Goal: Task Accomplishment & Management: Use online tool/utility

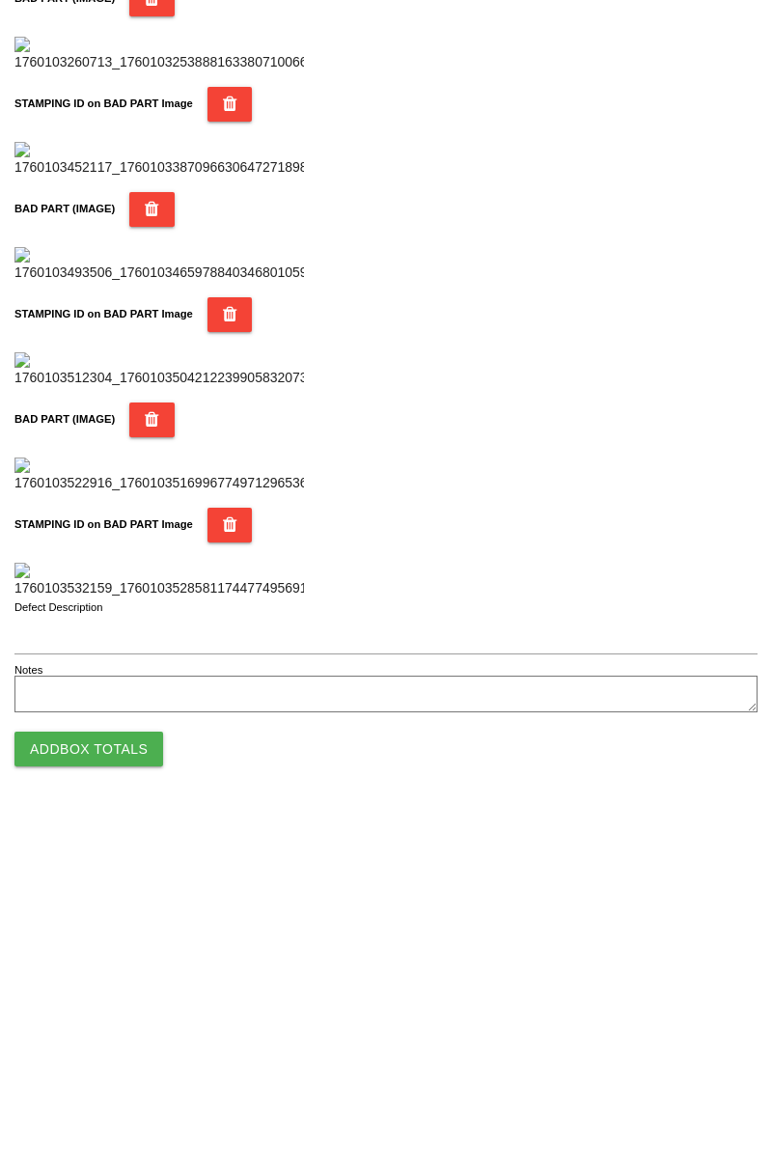
scroll to position [1692, 0]
type input "5"
click at [125, 1100] on button "Add Box Totals" at bounding box center [88, 1100] width 149 height 35
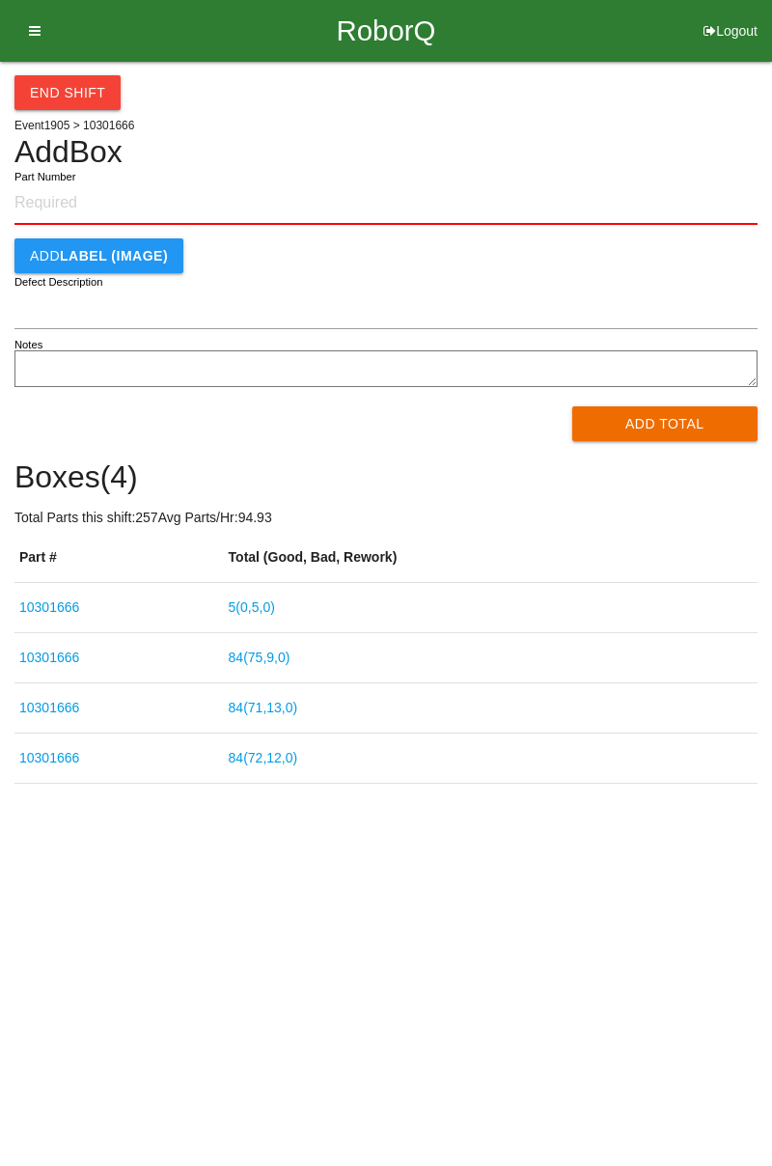
click at [267, 601] on link "5 ( 0 , 5 , 0 )" at bounding box center [252, 607] width 46 height 15
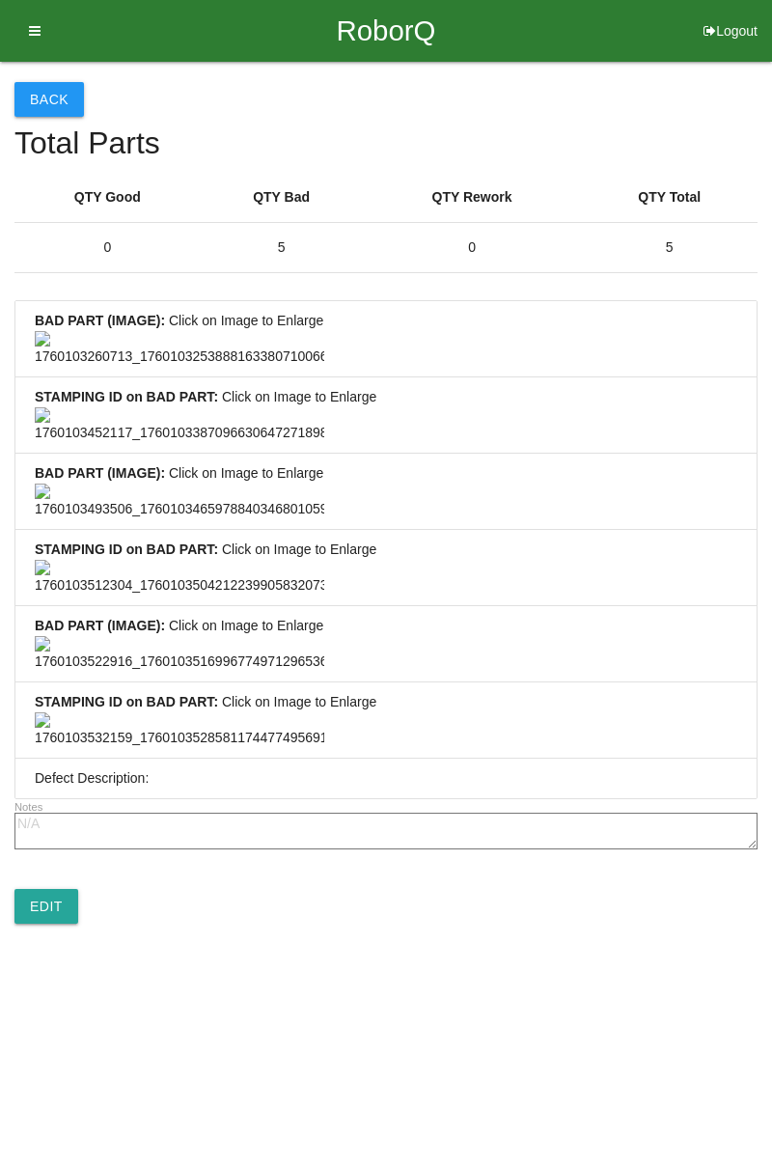
scroll to position [1436, 0]
click at [63, 924] on link "Edit" at bounding box center [46, 906] width 64 height 35
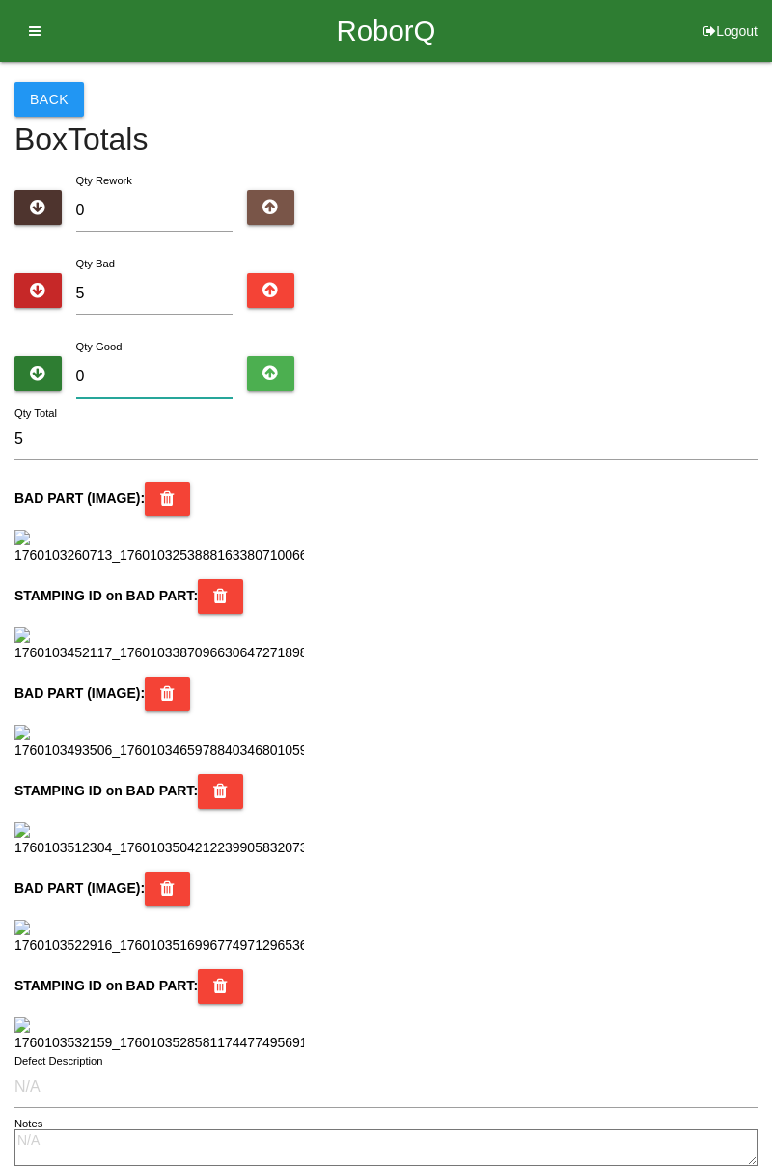
click at [211, 356] on input "0" at bounding box center [154, 377] width 157 height 42
type input "7"
type input "12"
type input "79"
type input "84"
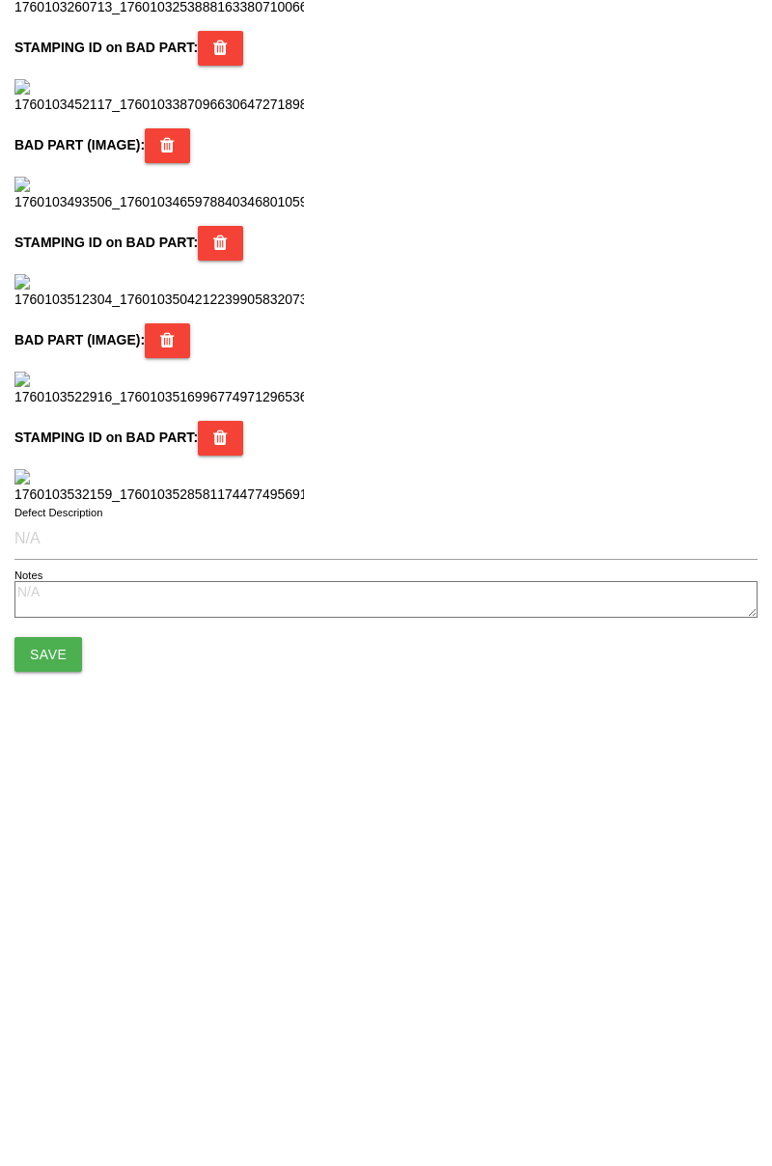
scroll to position [1715, 0]
type input "79"
click at [68, 1045] on button "Save" at bounding box center [48, 1052] width 68 height 35
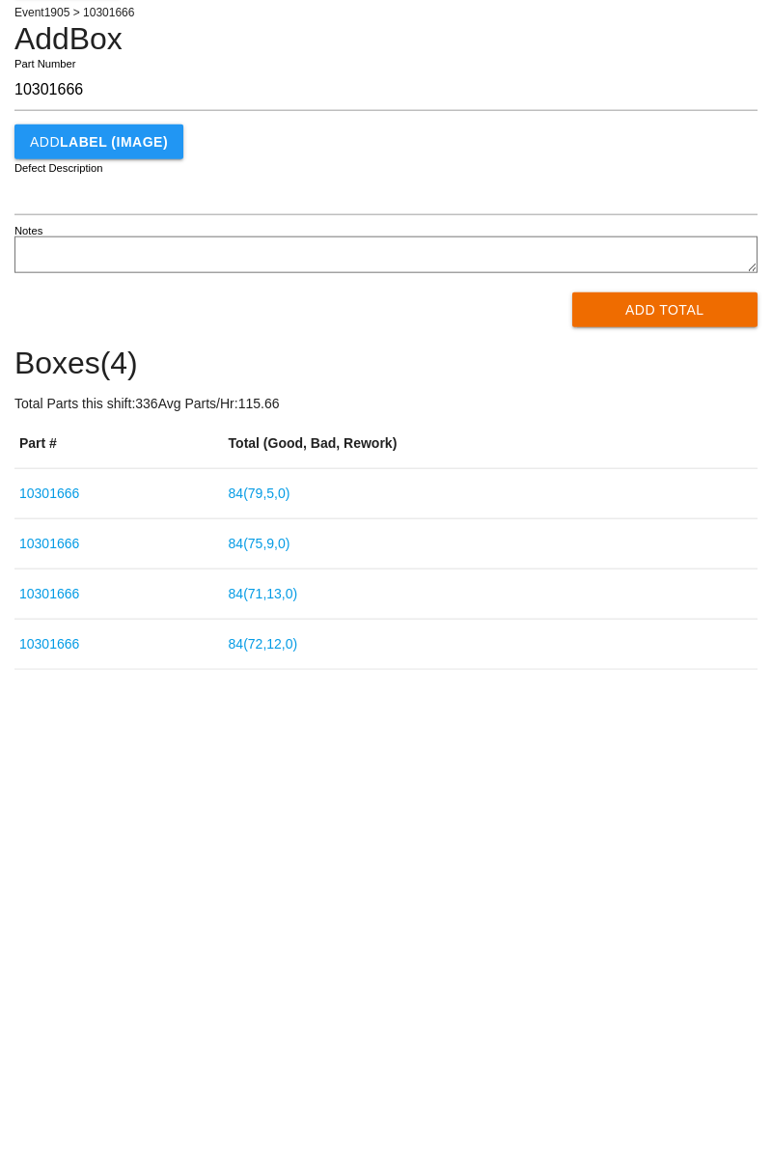
type input "10301666"
click at [670, 419] on button "Add Total" at bounding box center [666, 423] width 186 height 35
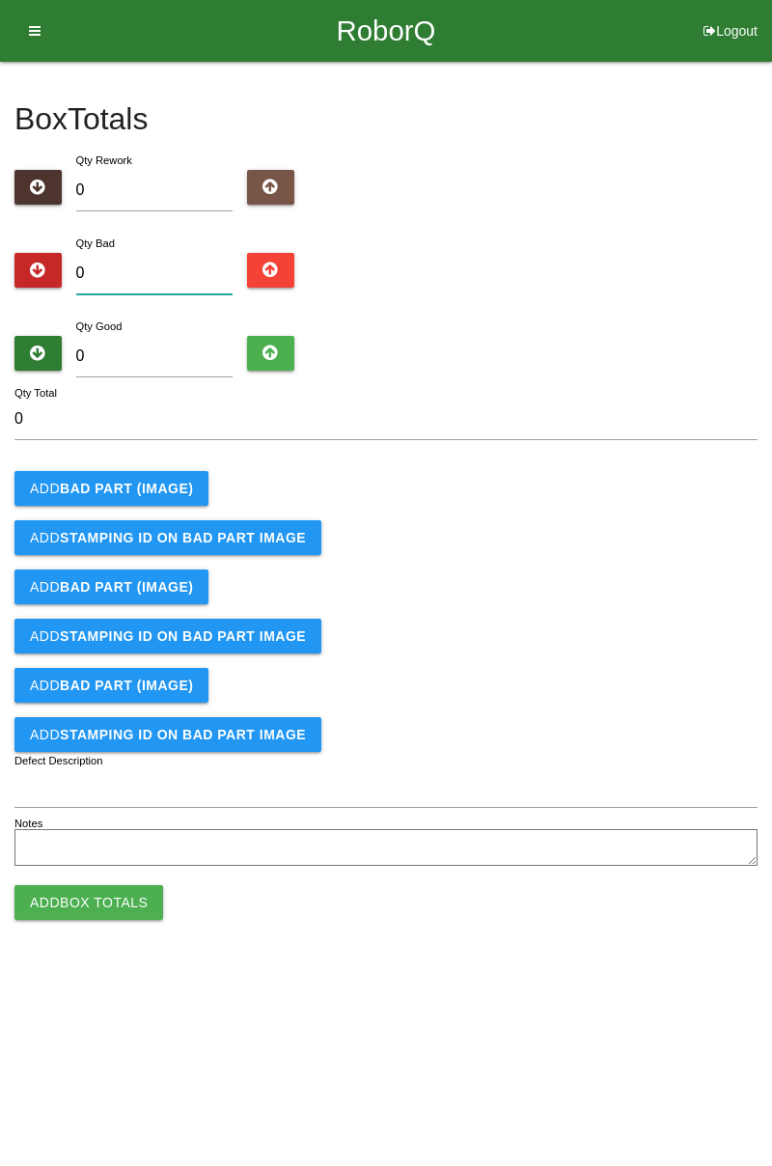
click at [169, 281] on input "0" at bounding box center [154, 274] width 157 height 42
type input "1"
click at [177, 471] on button "Add BAD PART (IMAGE)" at bounding box center [111, 488] width 194 height 35
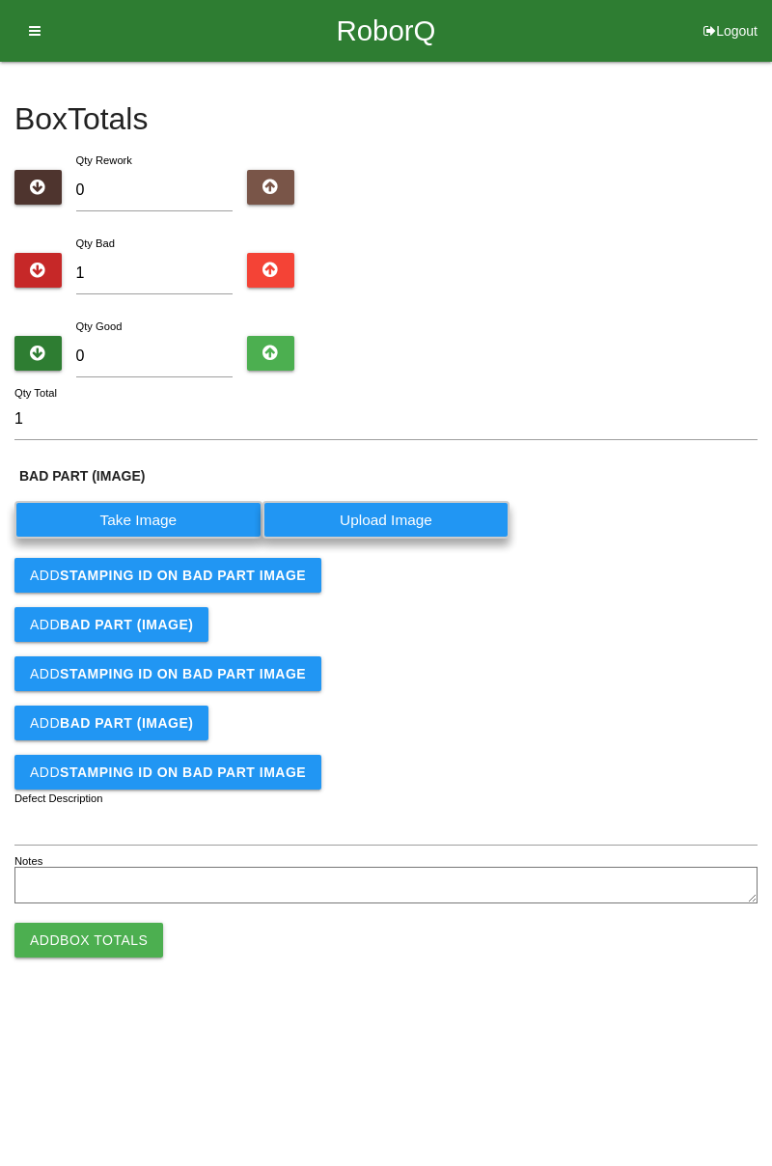
click at [141, 525] on label "Take Image" at bounding box center [138, 520] width 248 height 38
click at [0, 0] on \(IMAGE\) "Take Image" at bounding box center [0, 0] width 0 height 0
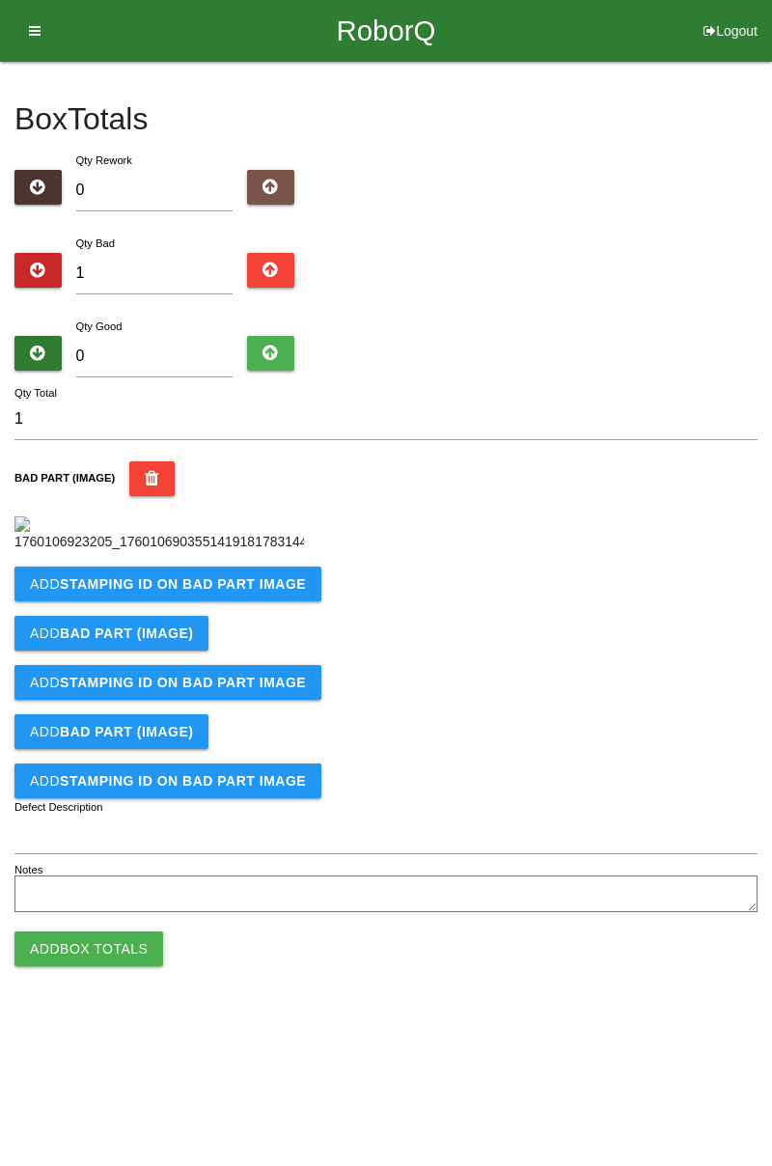
scroll to position [108, 0]
click at [220, 602] on button "Add STAMPING ID on BAD PART Image" at bounding box center [167, 584] width 307 height 35
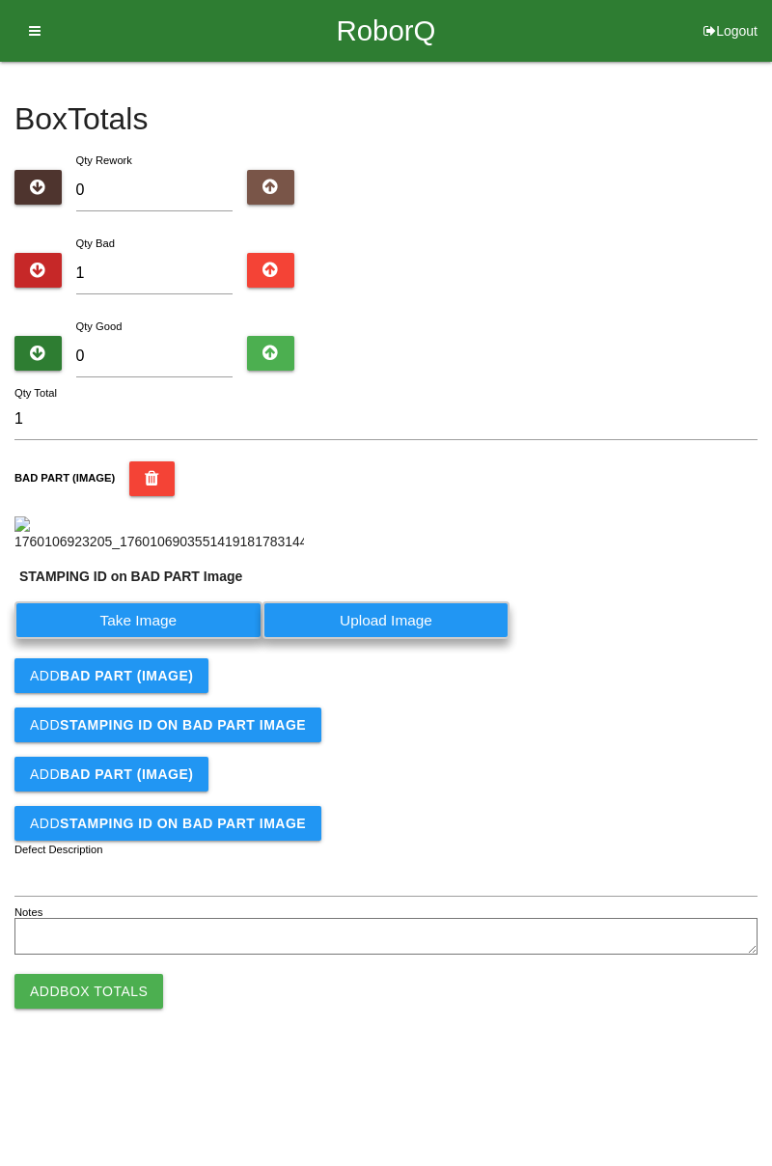
click at [154, 639] on label "Take Image" at bounding box center [138, 621] width 248 height 38
click at [0, 0] on PART "Take Image" at bounding box center [0, 0] width 0 height 0
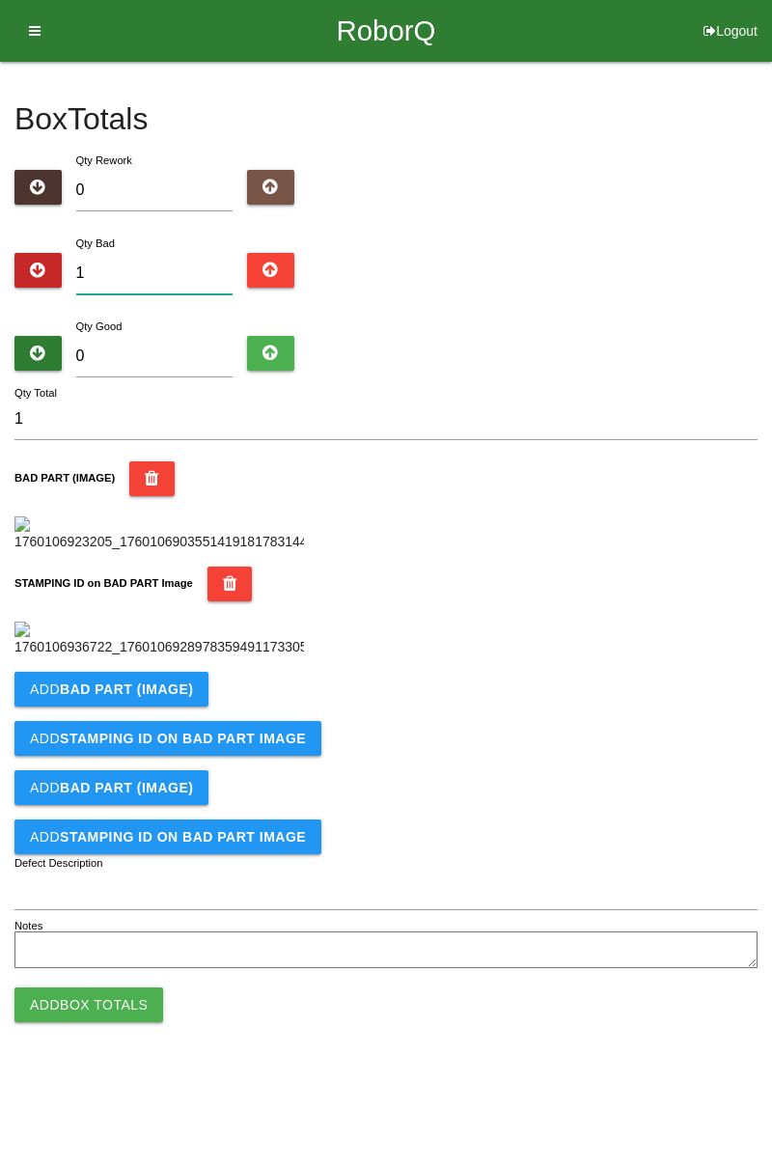
click at [174, 253] on input "1" at bounding box center [154, 274] width 157 height 42
click at [753, 279] on div "Box Totals Translate Weight Weight unit: Rework Weight Bad Weight Good Weight 0…" at bounding box center [386, 518] width 744 height 913
click at [772, 295] on div "Box Totals Translate Weight Weight unit: Rework Weight Bad Weight Good Weight 0…" at bounding box center [386, 518] width 772 height 913
click at [146, 253] on input "1" at bounding box center [154, 274] width 157 height 42
type input "0"
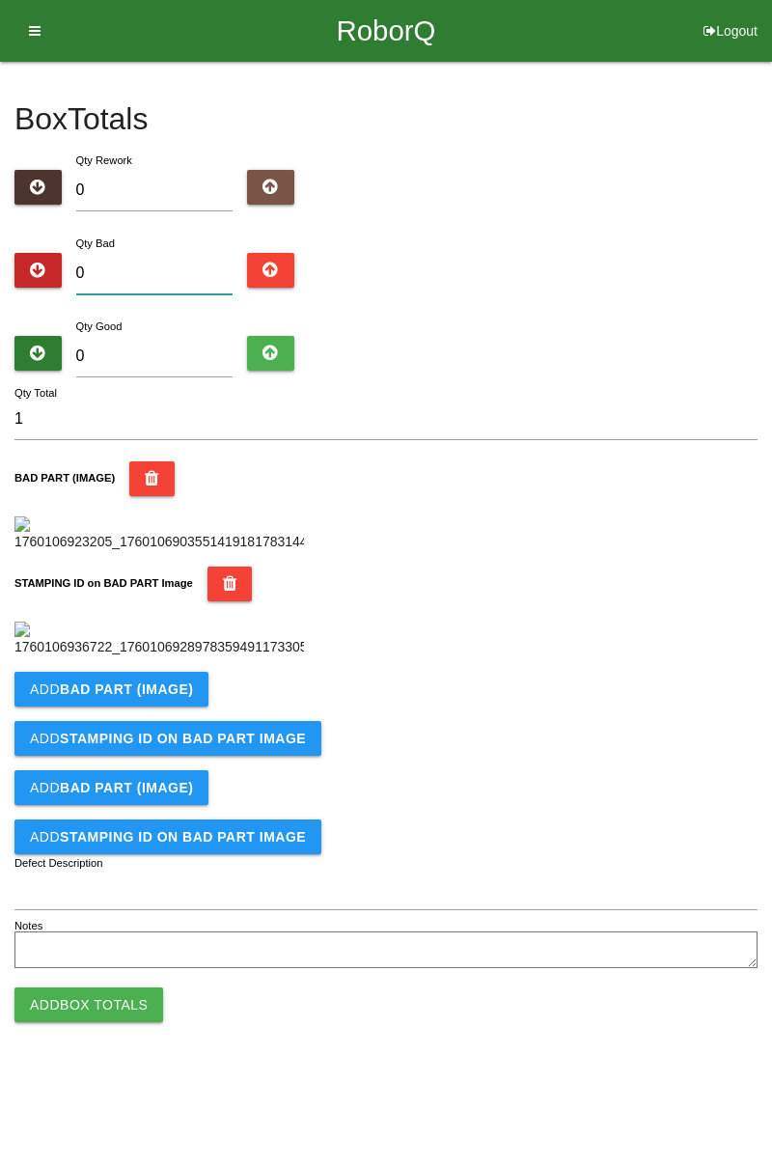
type input "0"
type input "5"
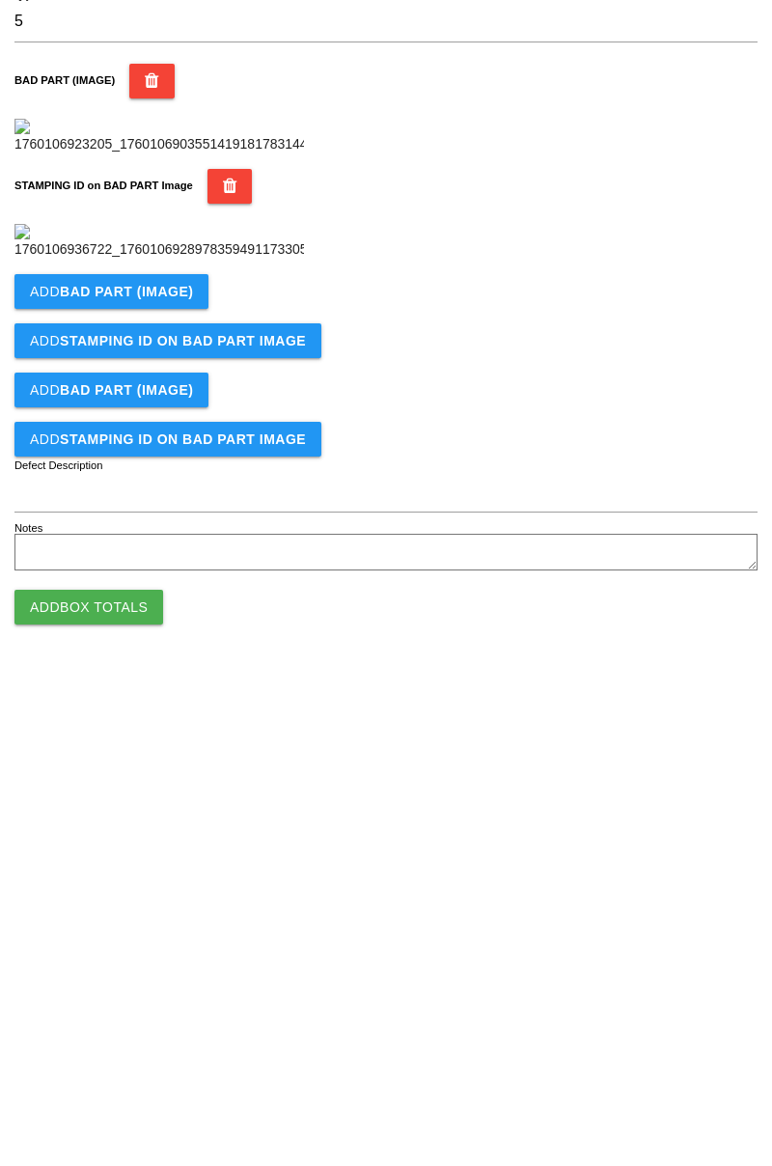
click at [158, 707] on button "Add BAD PART (IMAGE)" at bounding box center [111, 689] width 194 height 35
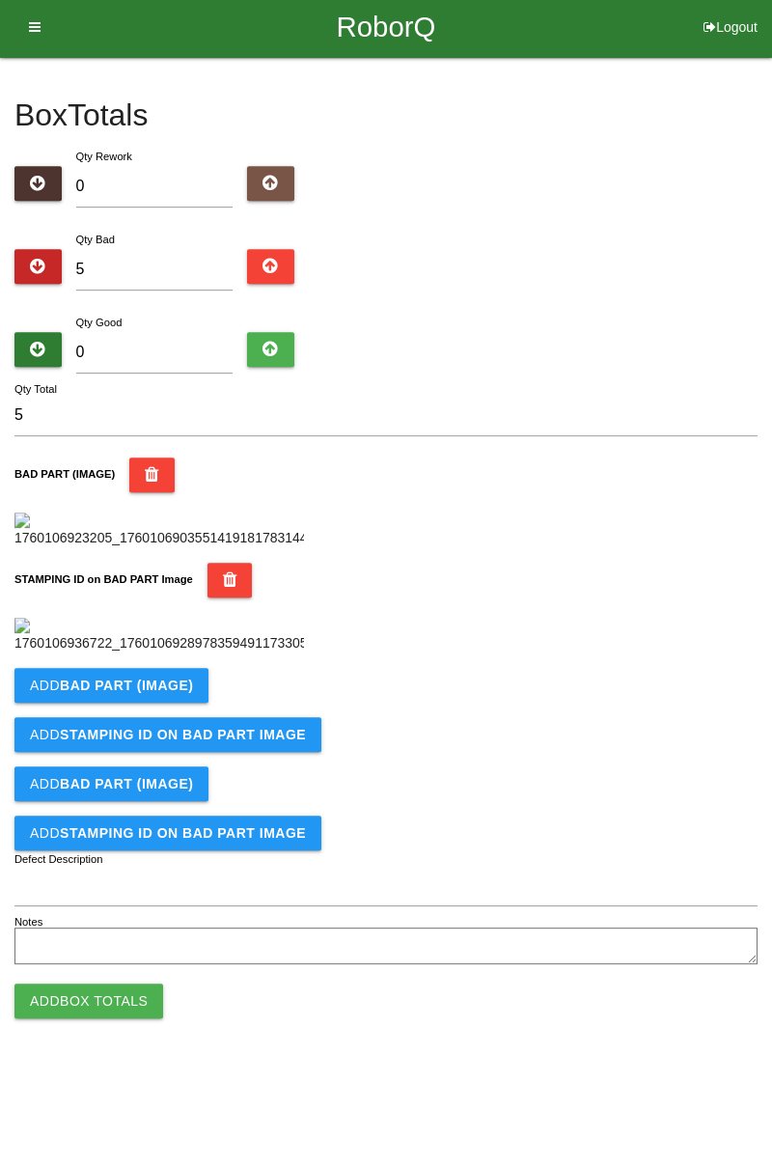
scroll to position [425, 0]
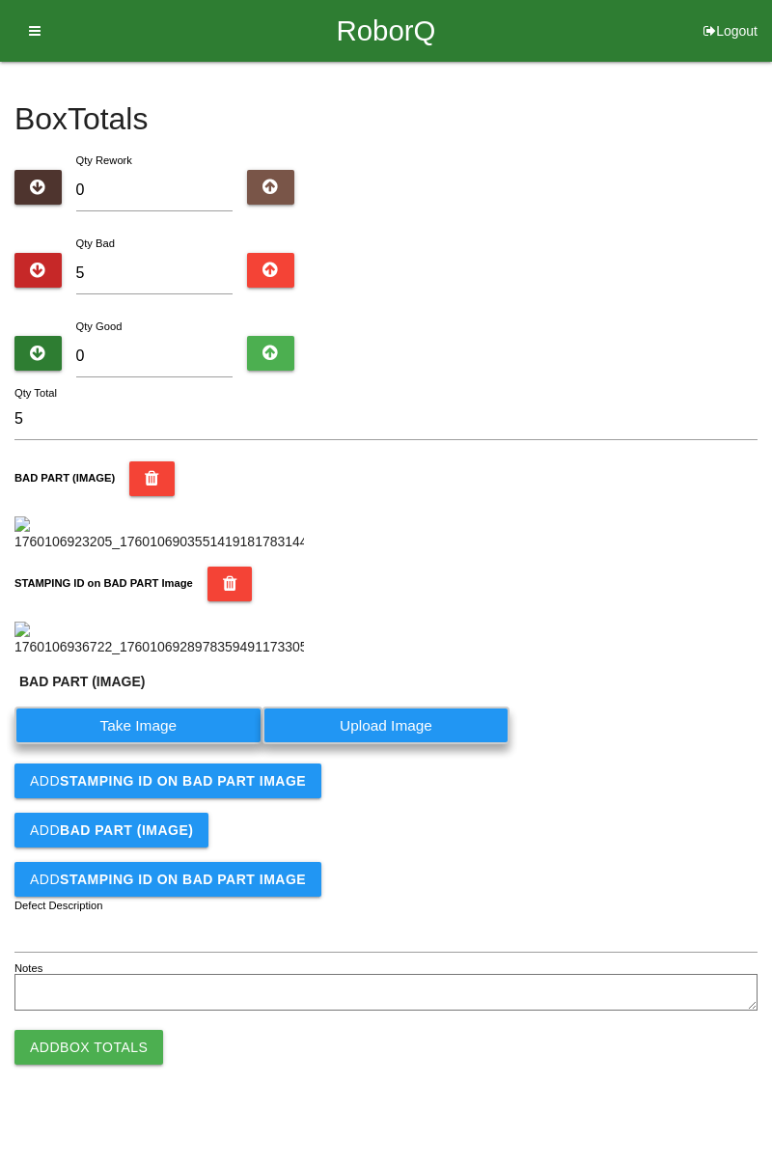
click at [150, 744] on label "Take Image" at bounding box center [138, 726] width 248 height 38
click at [0, 0] on \(IMAGE\) "Take Image" at bounding box center [0, 0] width 0 height 0
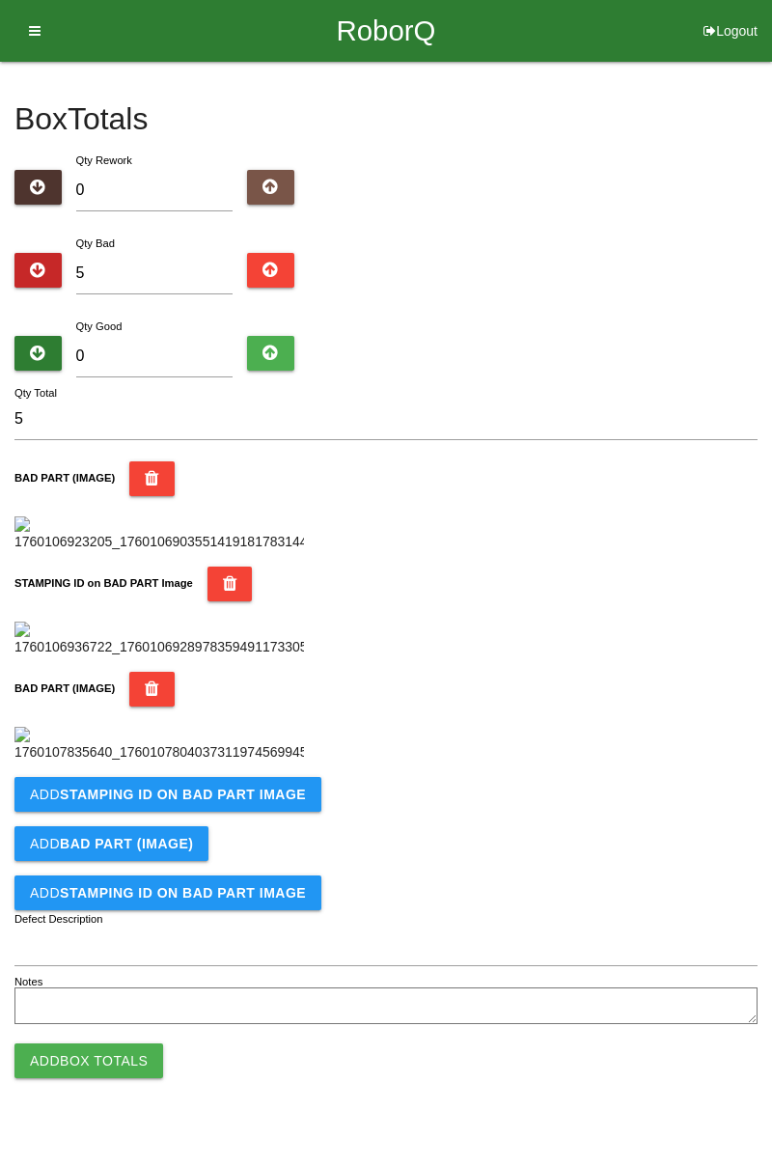
click at [740, 763] on div "BAD PART (IMAGE)" at bounding box center [386, 717] width 744 height 91
click at [227, 802] on b "STAMPING ID on BAD PART Image" at bounding box center [183, 794] width 246 height 15
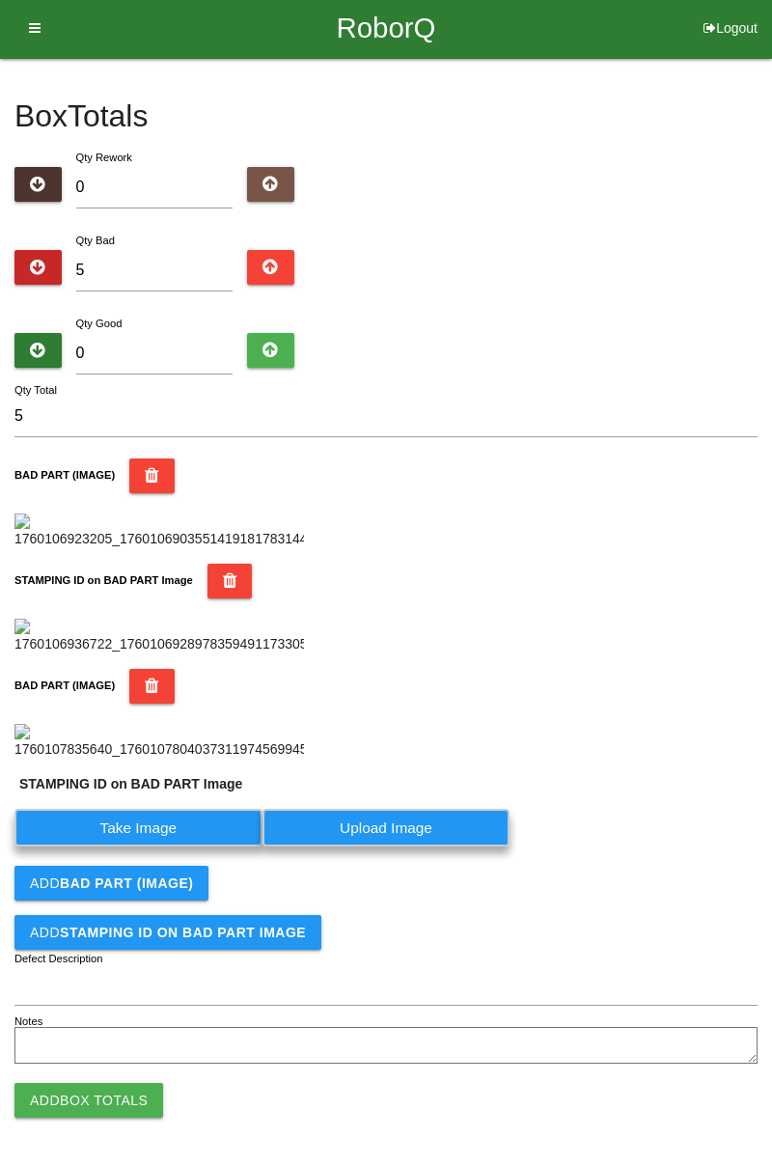
click at [154, 847] on label "Take Image" at bounding box center [138, 828] width 248 height 38
click at [0, 0] on PART "Take Image" at bounding box center [0, 0] width 0 height 0
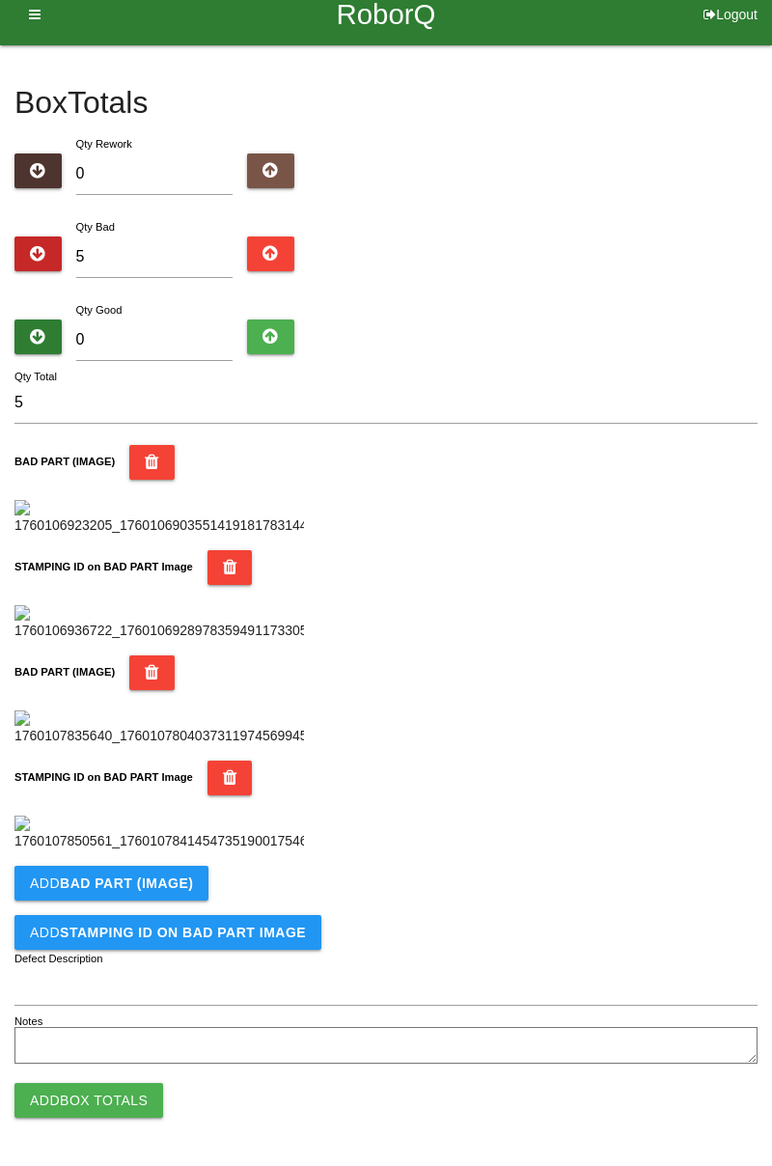
scroll to position [1058, 0]
click at [183, 876] on b "BAD PART (IMAGE)" at bounding box center [126, 883] width 133 height 15
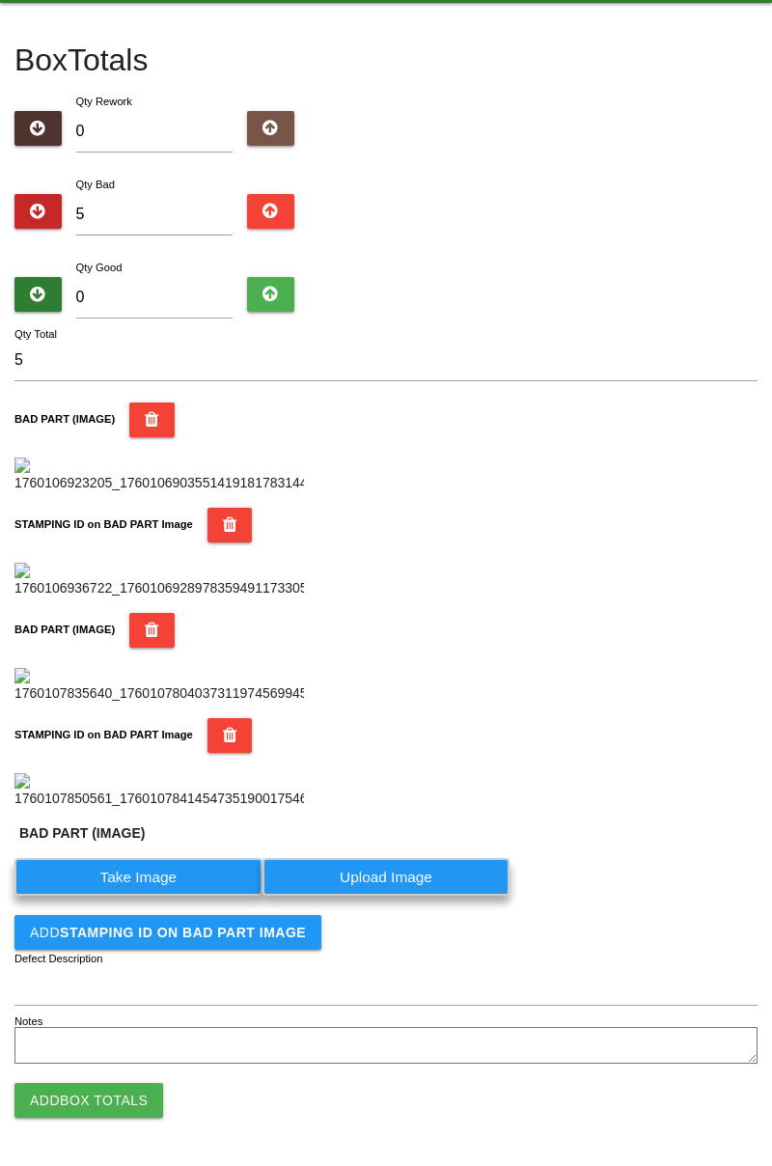
click at [182, 896] on label "Take Image" at bounding box center [138, 877] width 248 height 38
click at [0, 0] on \(IMAGE\) "Take Image" at bounding box center [0, 0] width 0 height 0
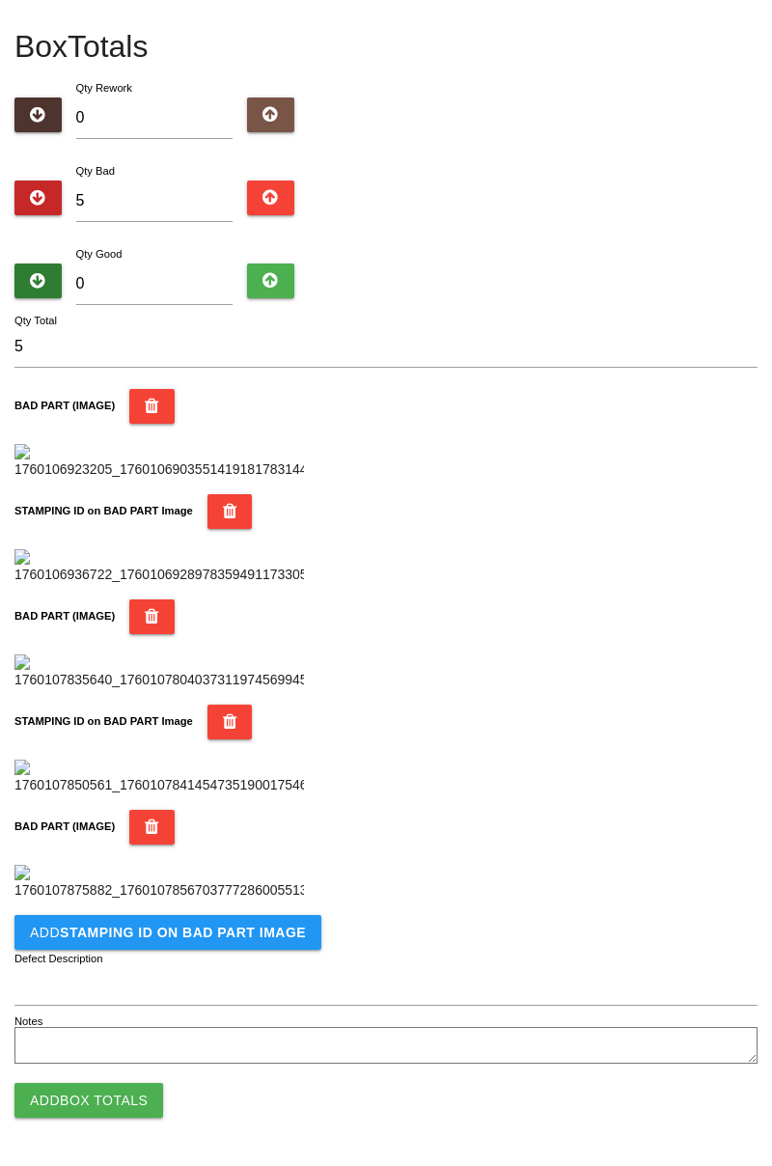
scroll to position [1375, 0]
click at [265, 940] on b "STAMPING ID on BAD PART Image" at bounding box center [183, 932] width 246 height 15
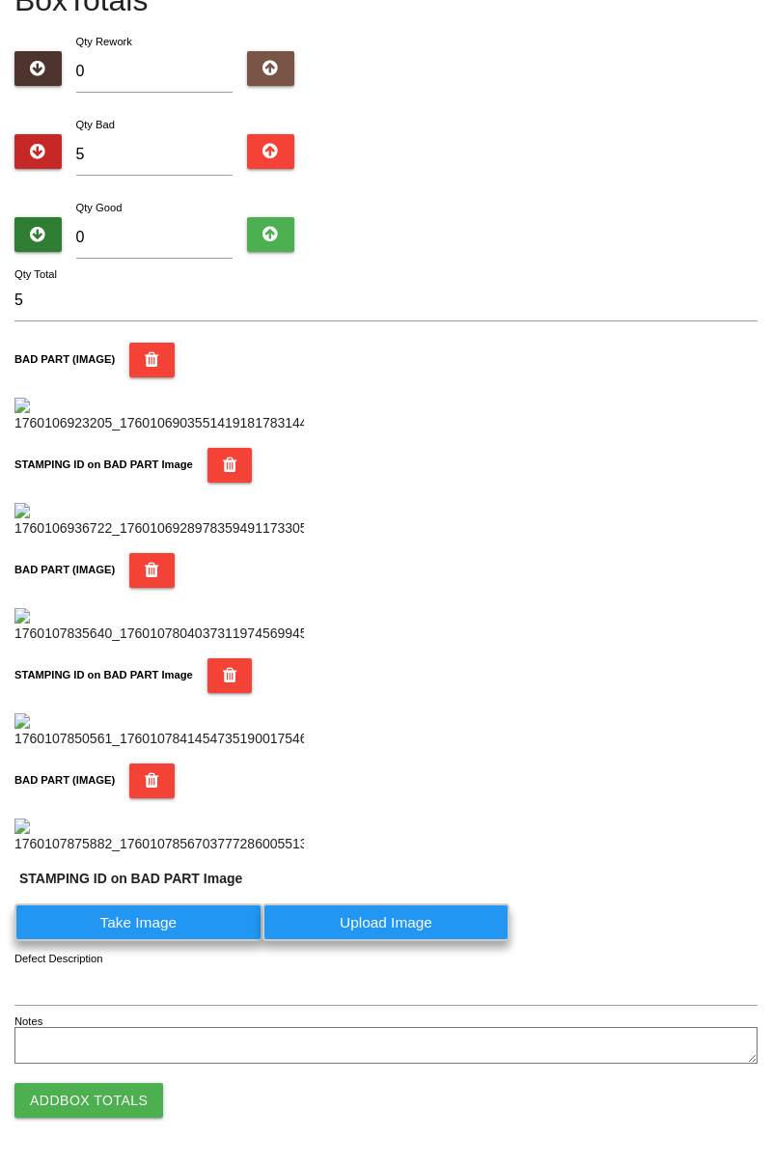
click at [197, 941] on label "Take Image" at bounding box center [138, 923] width 248 height 38
click at [0, 0] on PART "Take Image" at bounding box center [0, 0] width 0 height 0
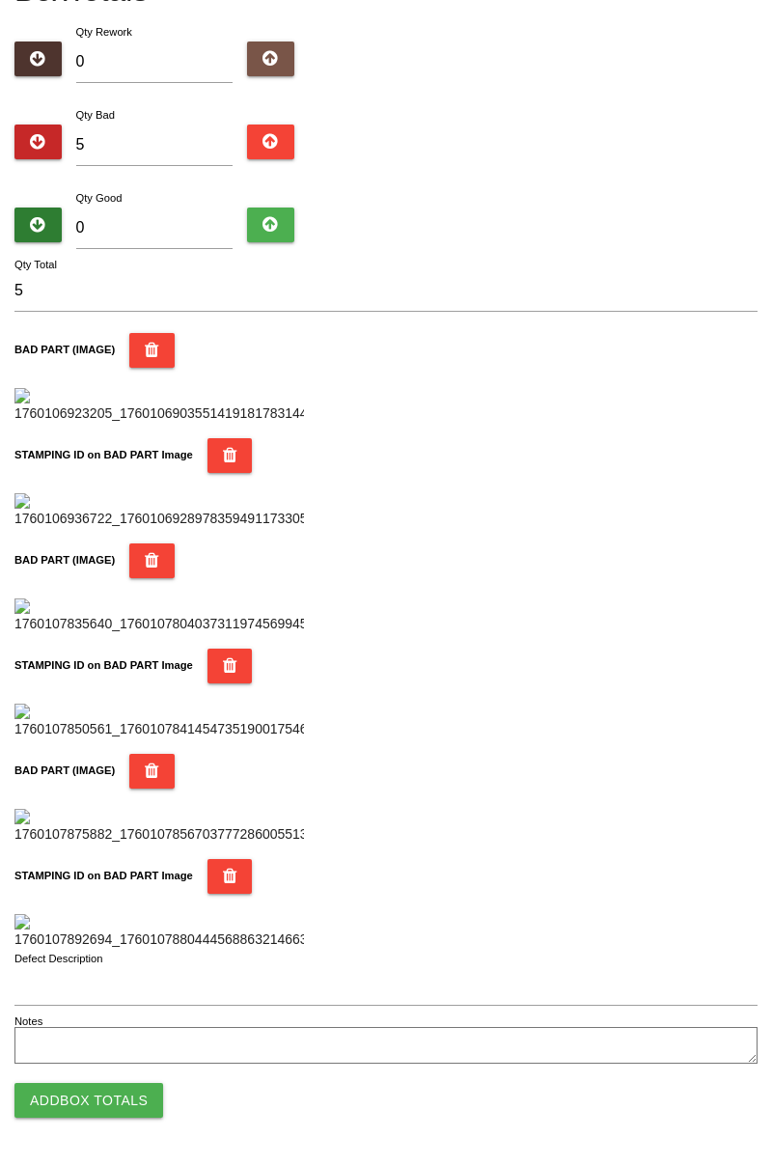
click at [634, 785] on div "BAD PART (IMAGE)" at bounding box center [386, 799] width 744 height 91
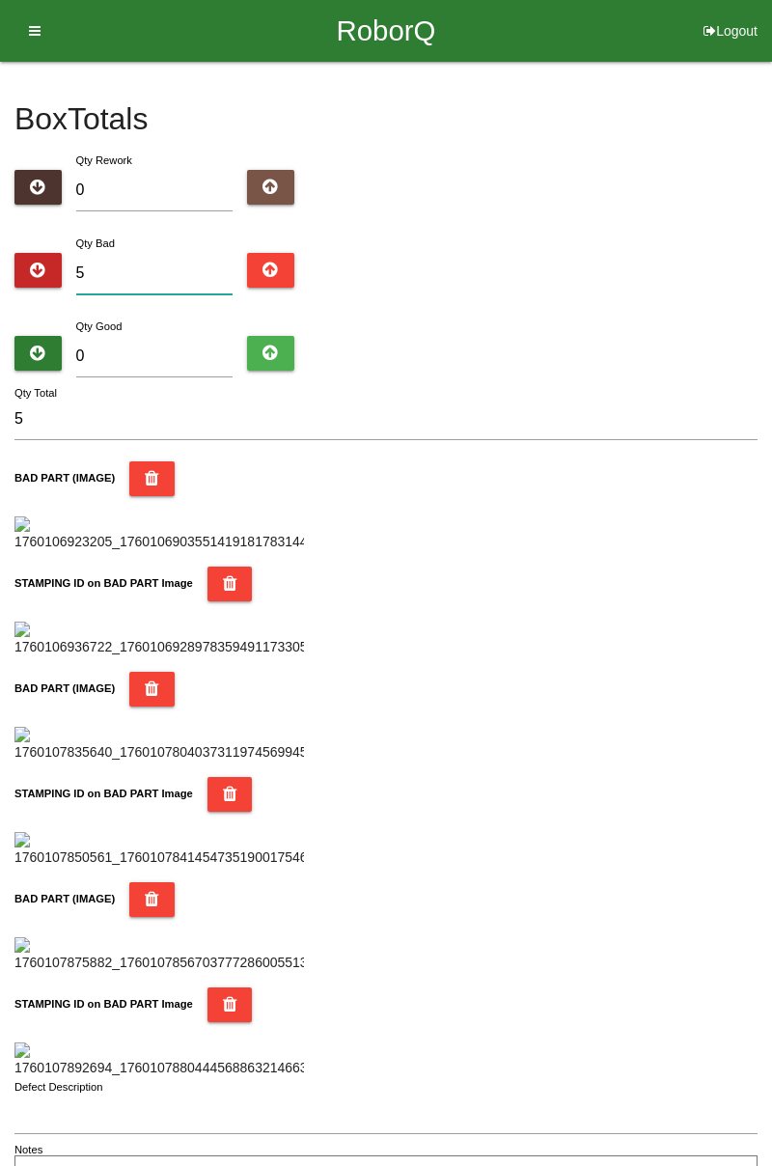
click at [163, 290] on input "5" at bounding box center [154, 274] width 157 height 42
type input "0"
type input "6"
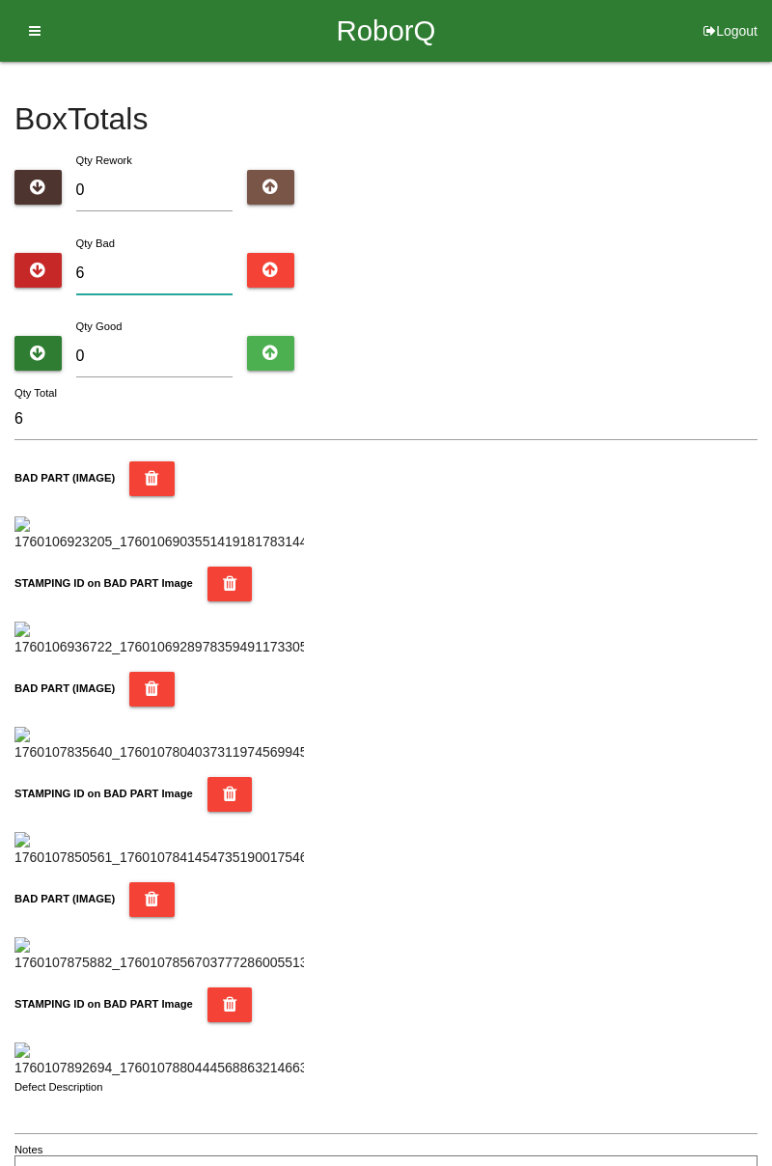
type input "6"
click at [164, 351] on input "0" at bounding box center [154, 357] width 157 height 42
type input "7"
type input "13"
type input "78"
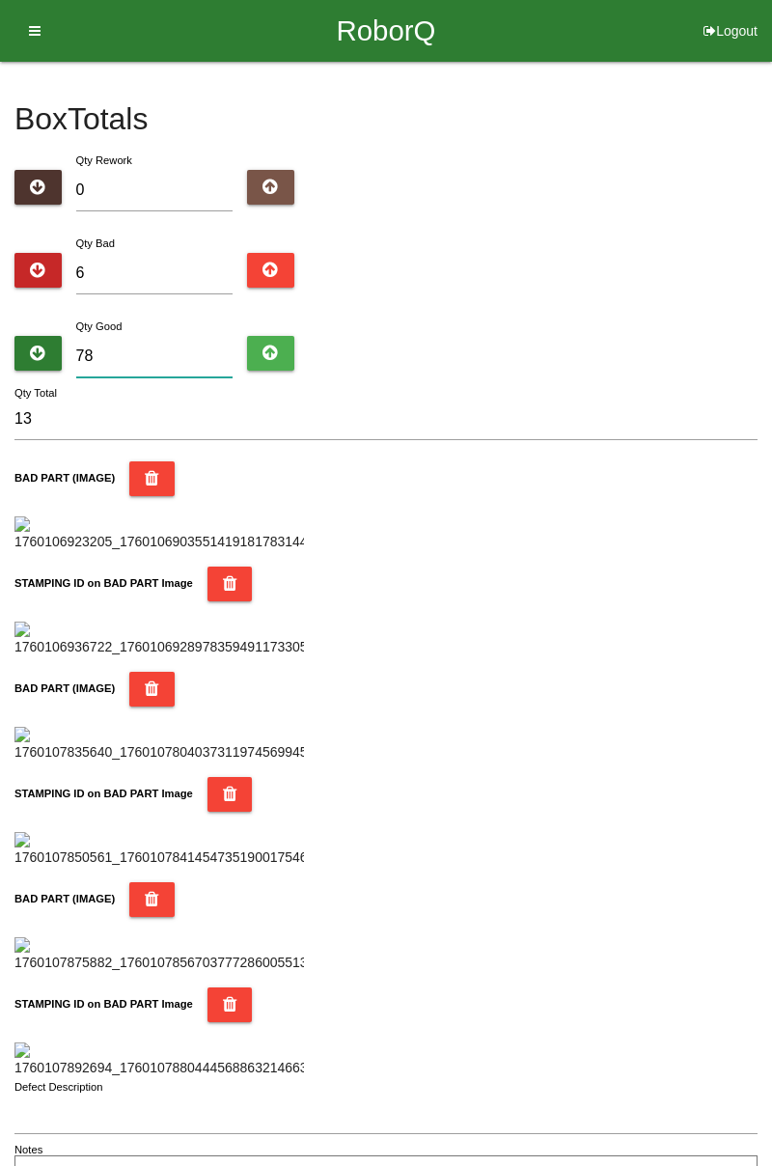
type input "84"
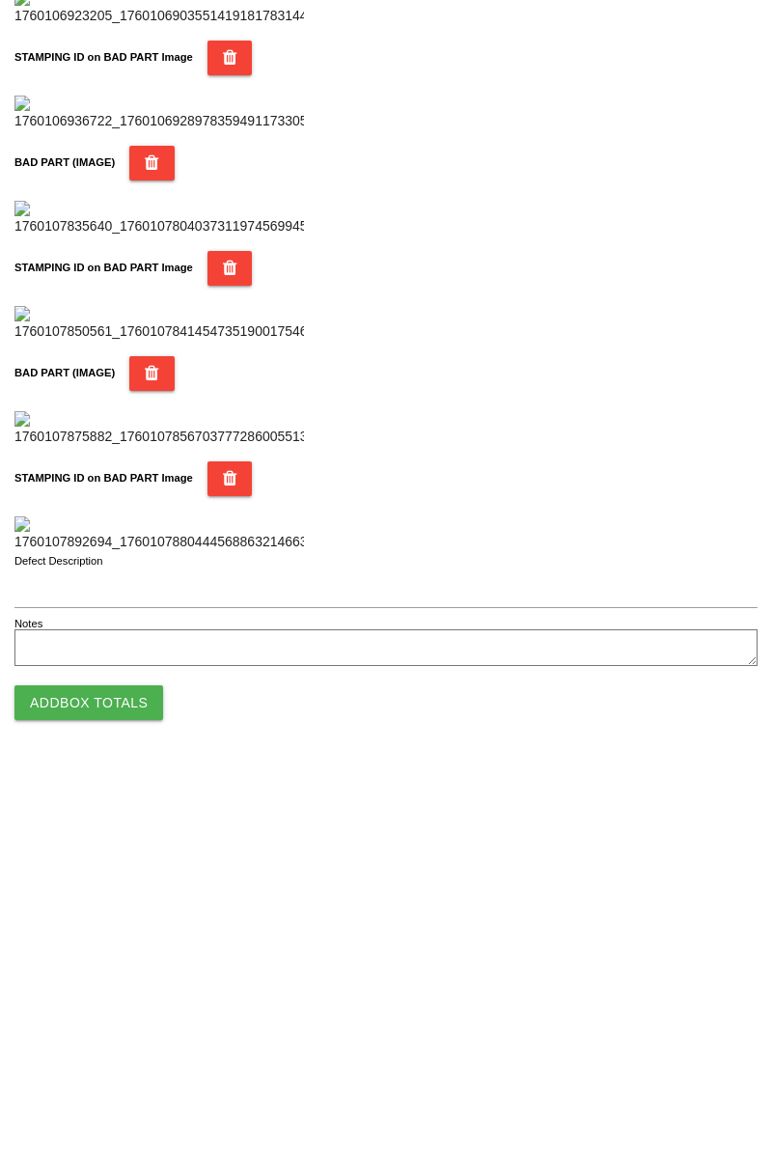
type input "78"
click at [112, 1101] on button "Add Box Totals" at bounding box center [88, 1100] width 149 height 35
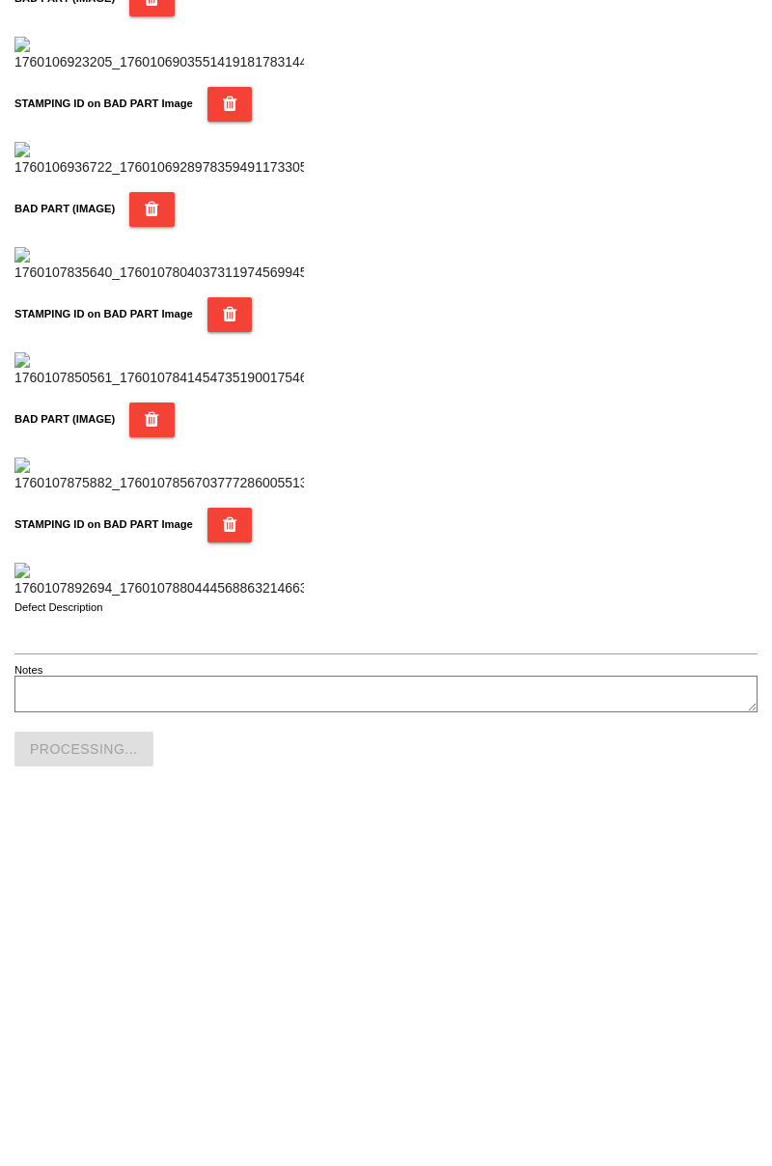
scroll to position [1692, 0]
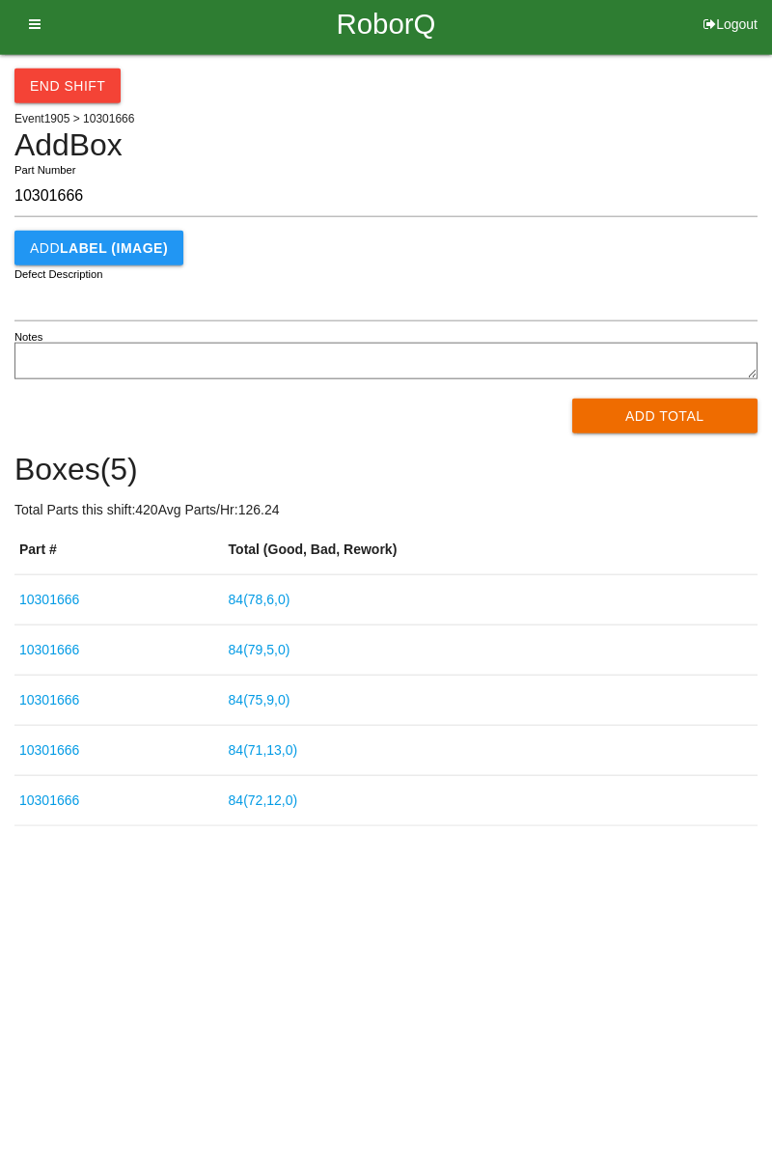
type input "10301666"
click at [674, 421] on button "Add Total" at bounding box center [666, 423] width 186 height 35
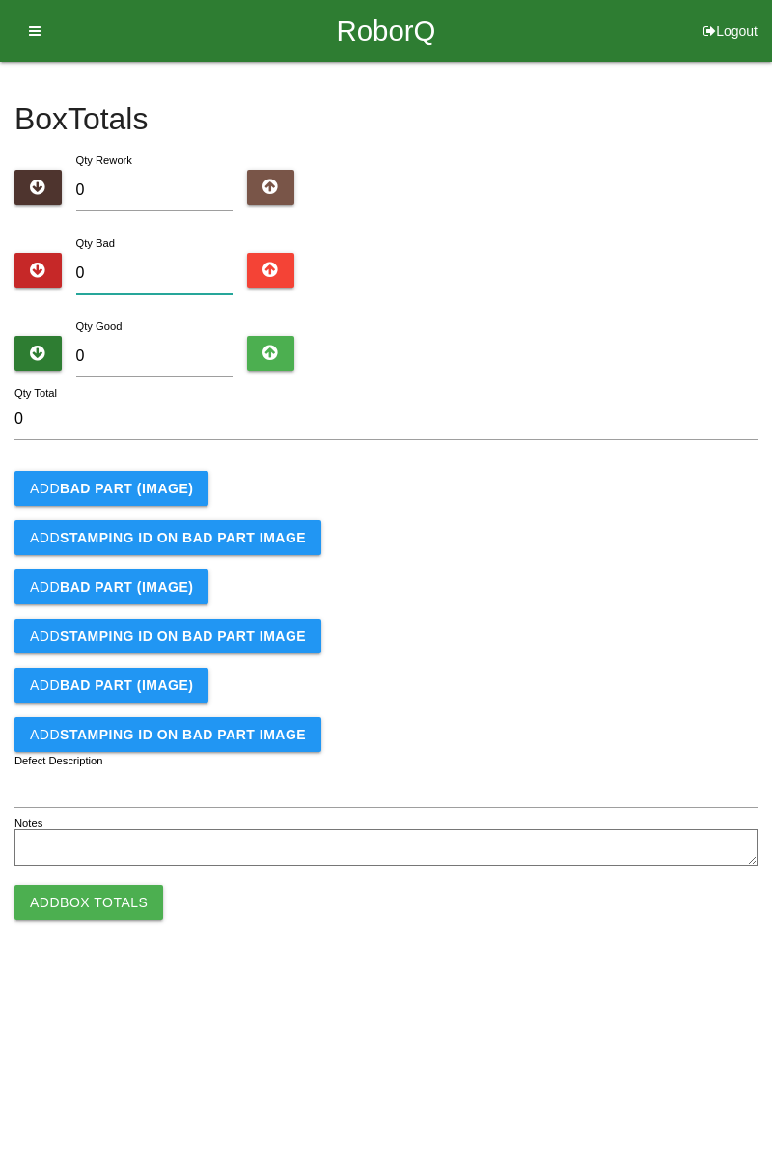
click at [130, 267] on input "0" at bounding box center [154, 274] width 157 height 42
click at [772, 287] on div "Box Totals Translate Weight Weight unit: Rework Weight Bad Weight Good Weight 0…" at bounding box center [386, 467] width 772 height 810
click at [183, 273] on input "0" at bounding box center [154, 274] width 157 height 42
type input "2"
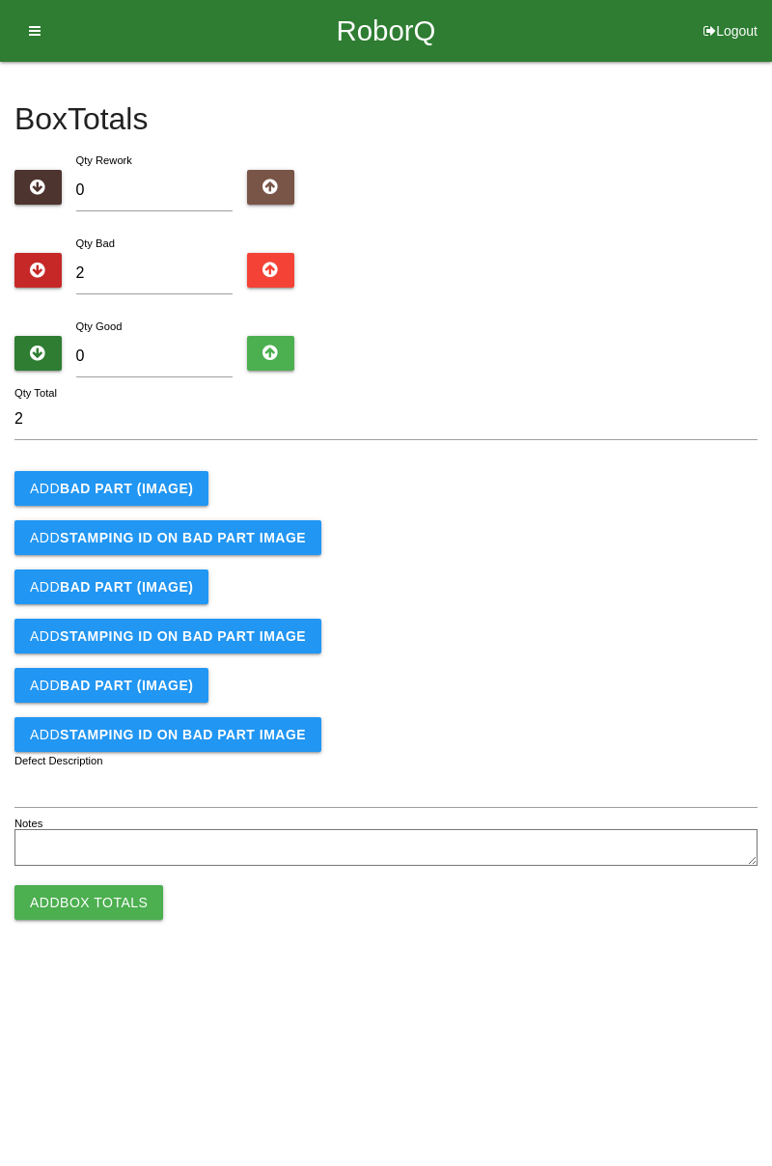
click at [151, 495] on button "Add BAD PART (IMAGE)" at bounding box center [111, 488] width 194 height 35
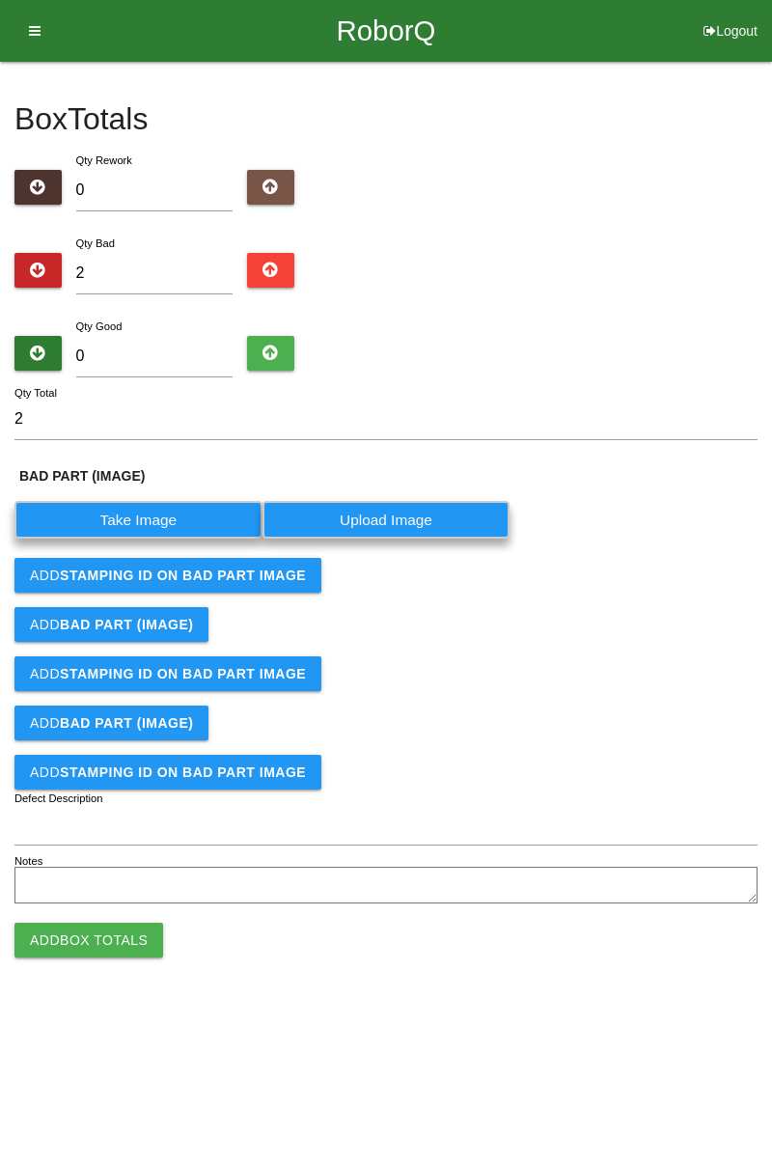
click at [159, 517] on label "Take Image" at bounding box center [138, 520] width 248 height 38
click at [0, 0] on \(IMAGE\) "Take Image" at bounding box center [0, 0] width 0 height 0
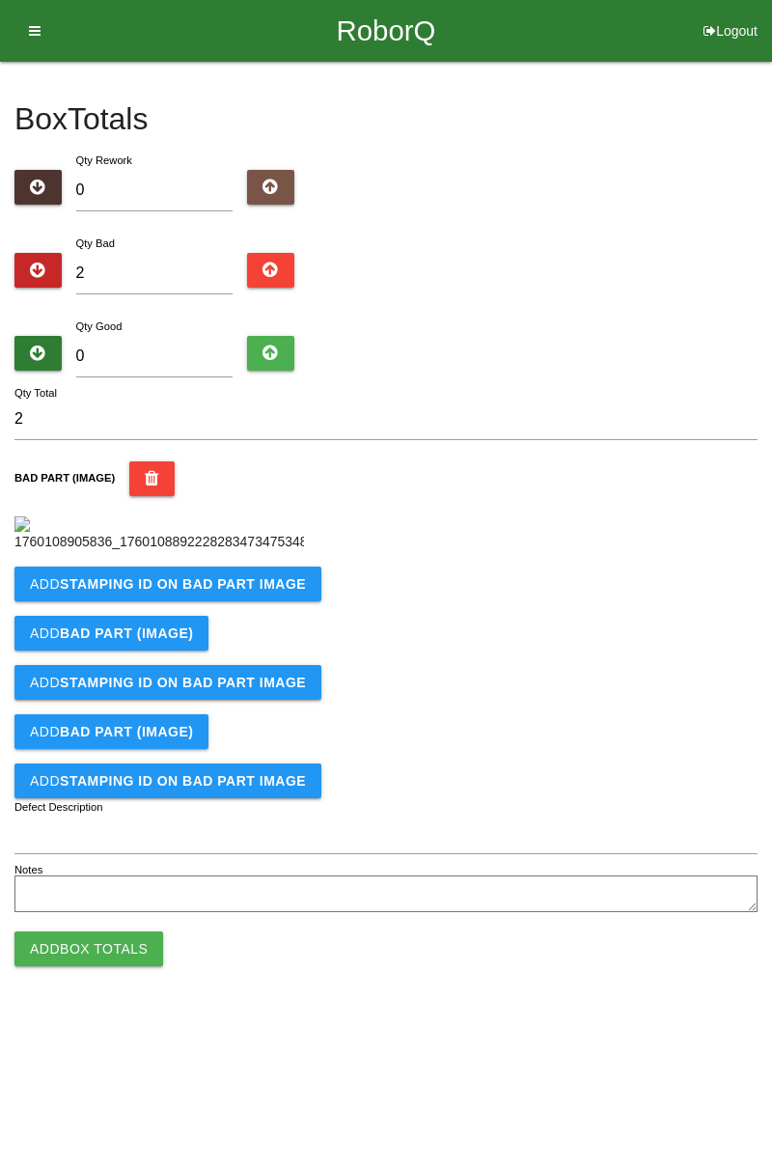
click at [190, 592] on b "STAMPING ID on BAD PART Image" at bounding box center [183, 583] width 246 height 15
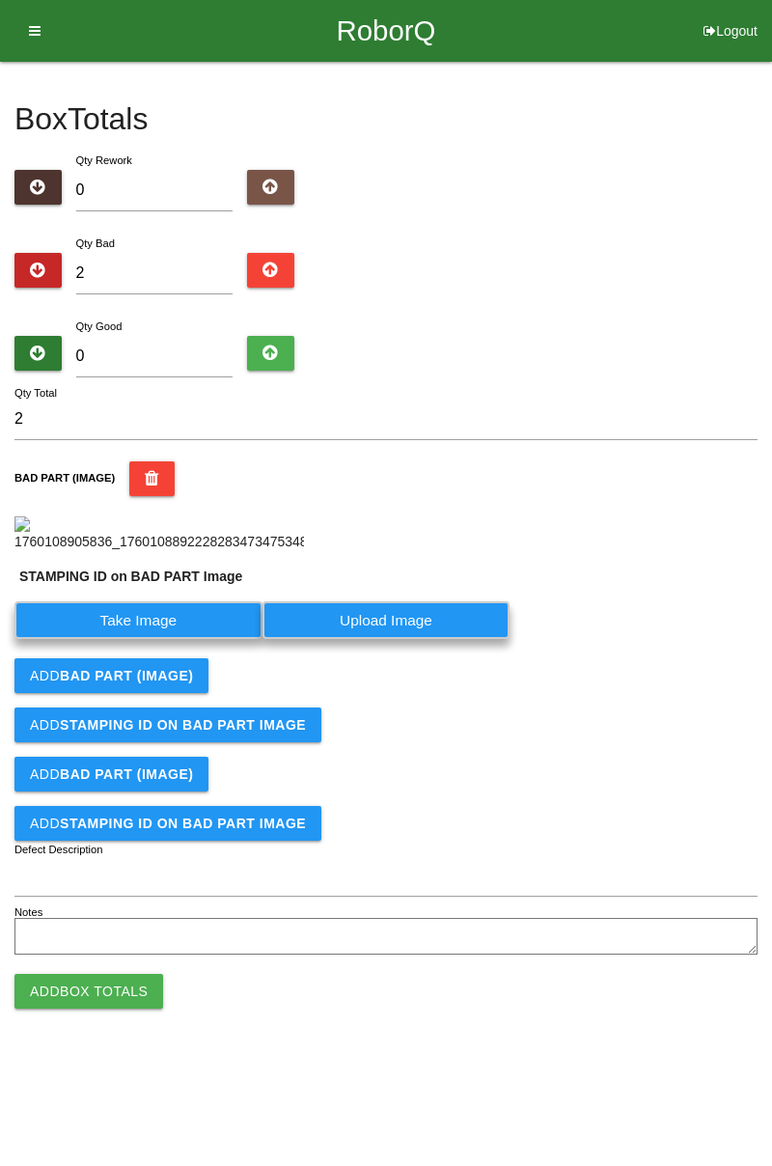
click at [168, 639] on label "Take Image" at bounding box center [138, 621] width 248 height 38
click at [0, 0] on PART "Take Image" at bounding box center [0, 0] width 0 height 0
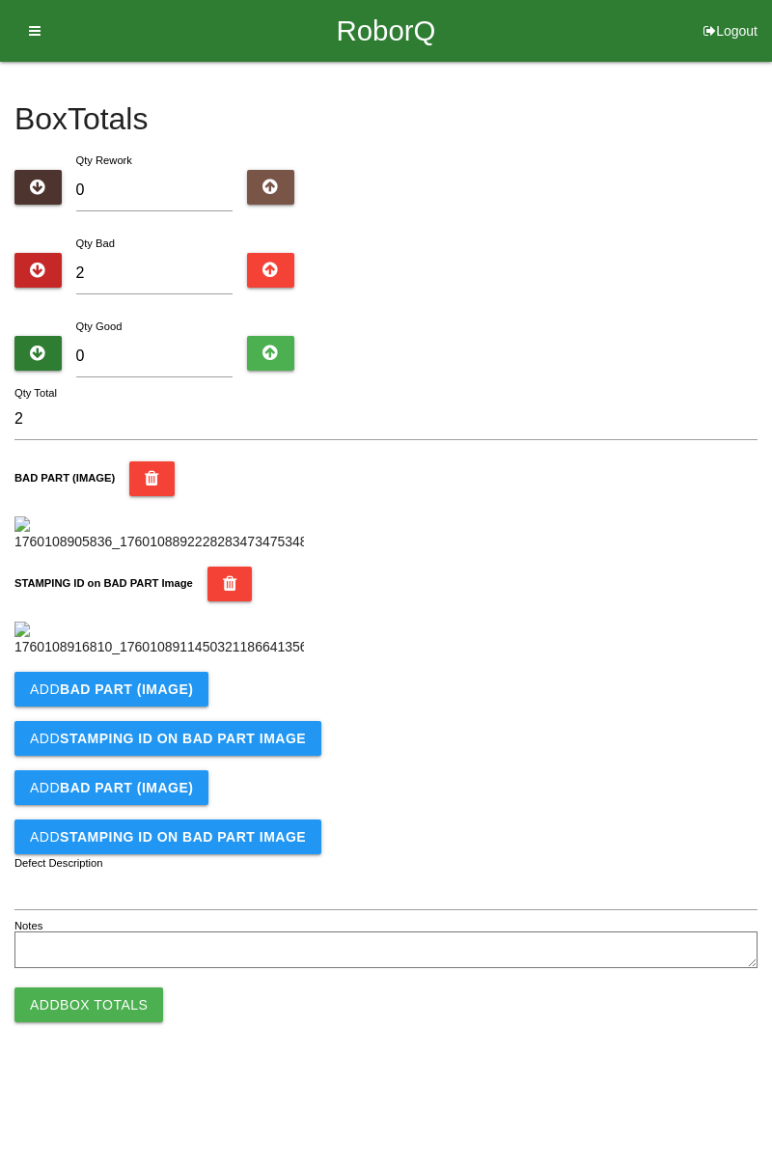
scroll to position [425, 0]
click at [176, 697] on b "BAD PART (IMAGE)" at bounding box center [126, 689] width 133 height 15
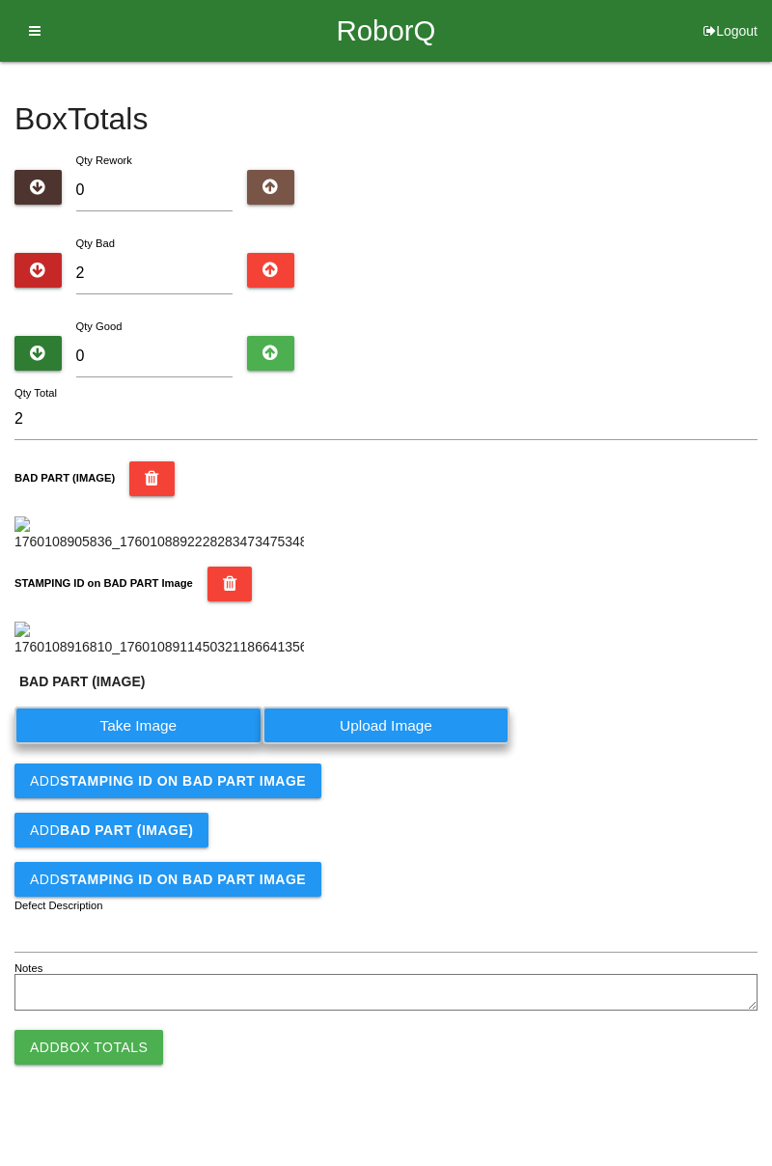
click at [154, 744] on label "Take Image" at bounding box center [138, 726] width 248 height 38
click at [0, 0] on \(IMAGE\) "Take Image" at bounding box center [0, 0] width 0 height 0
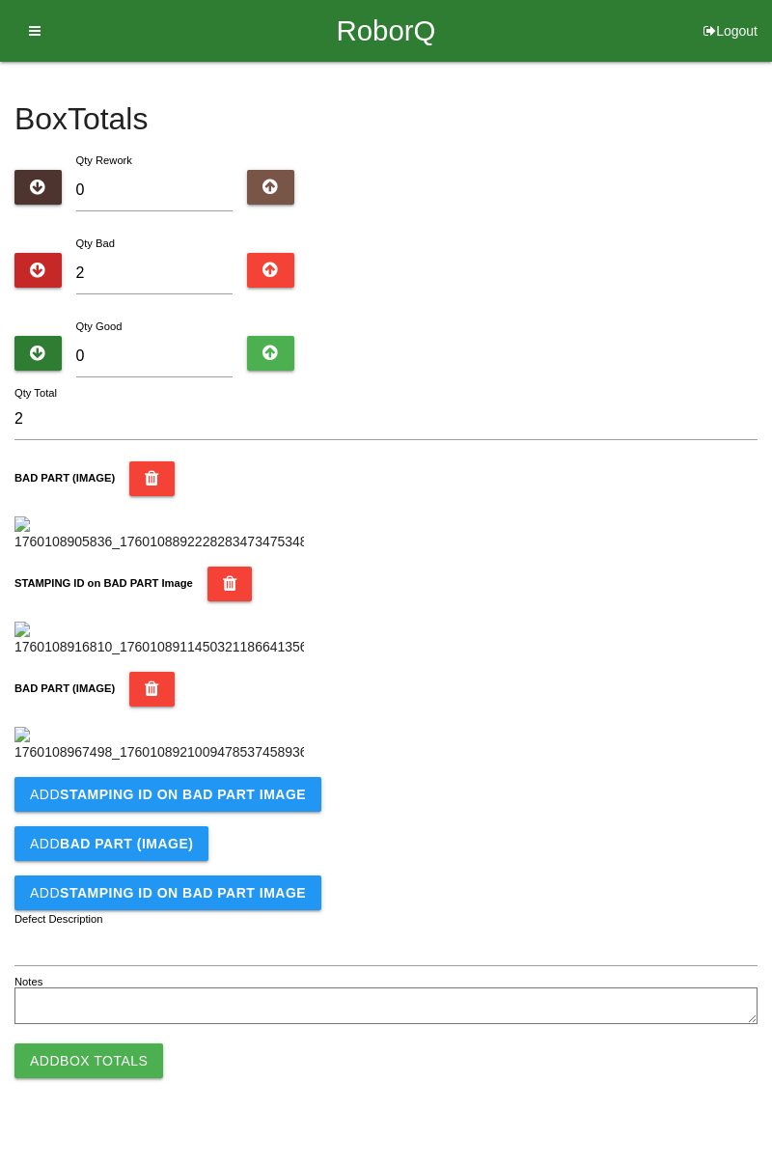
scroll to position [742, 0]
click at [240, 812] on button "Add STAMPING ID on BAD PART Image" at bounding box center [167, 794] width 307 height 35
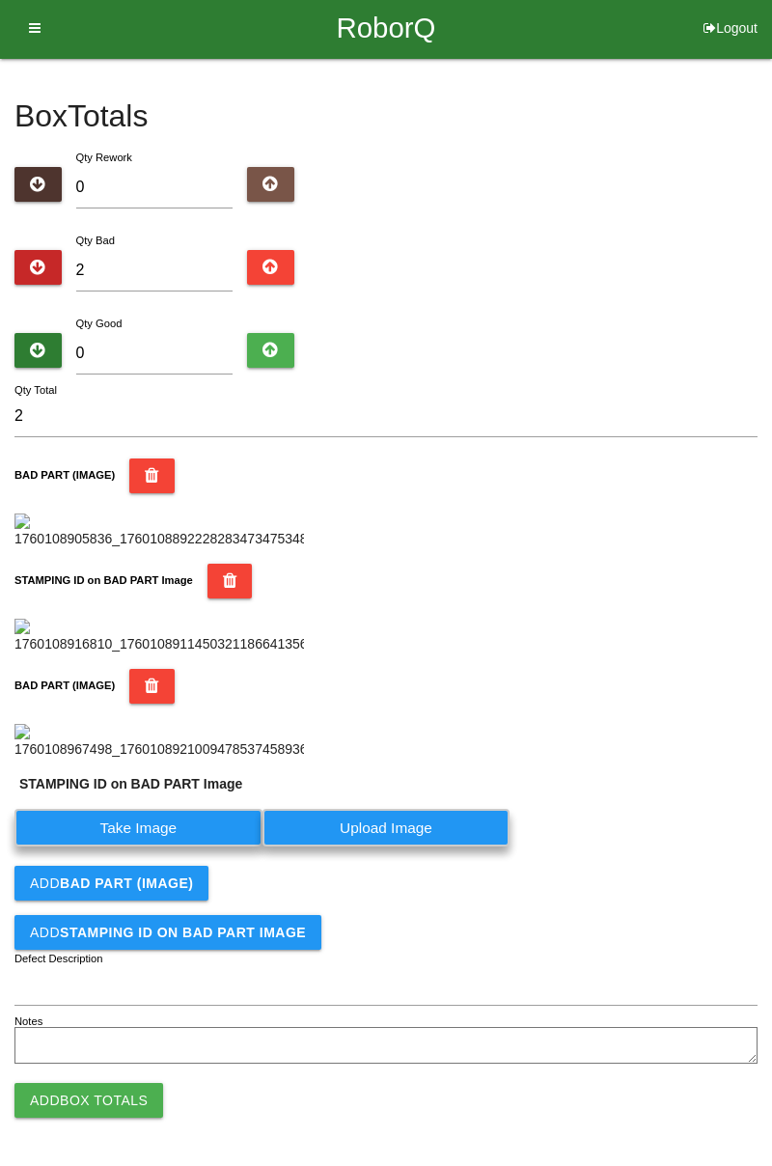
click at [154, 847] on label "Take Image" at bounding box center [138, 828] width 248 height 38
click at [0, 0] on PART "Take Image" at bounding box center [0, 0] width 0 height 0
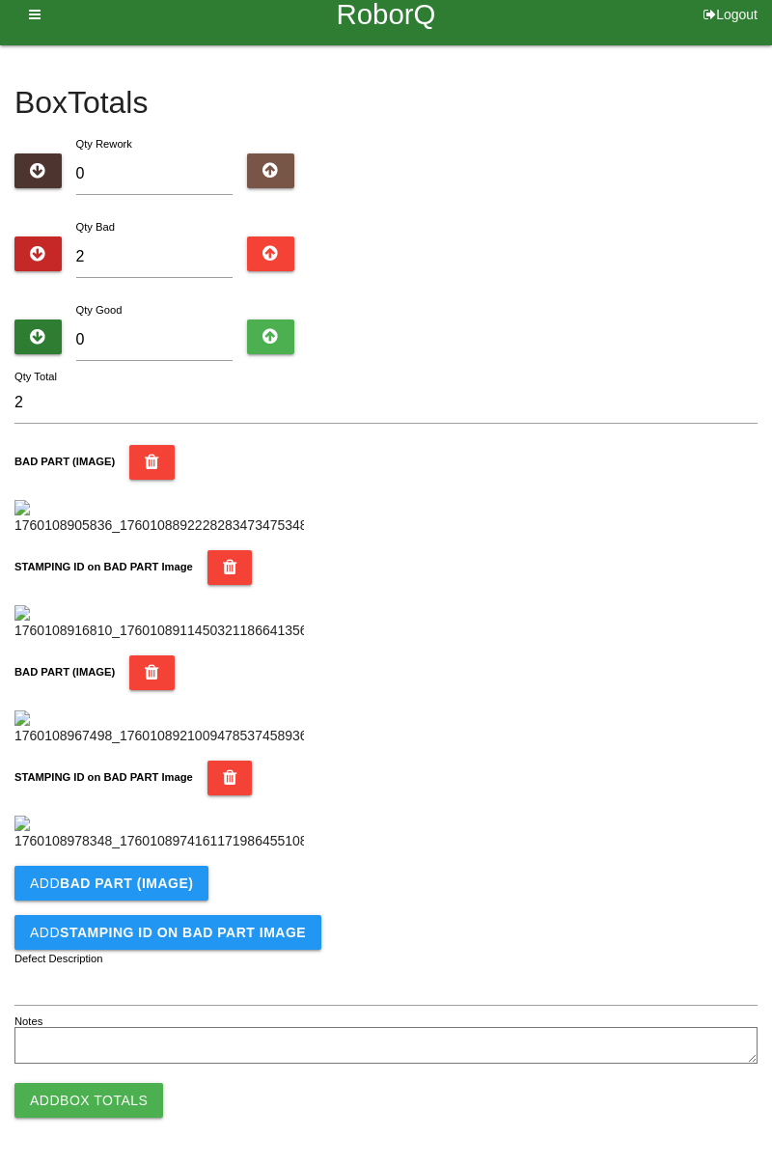
scroll to position [0, 0]
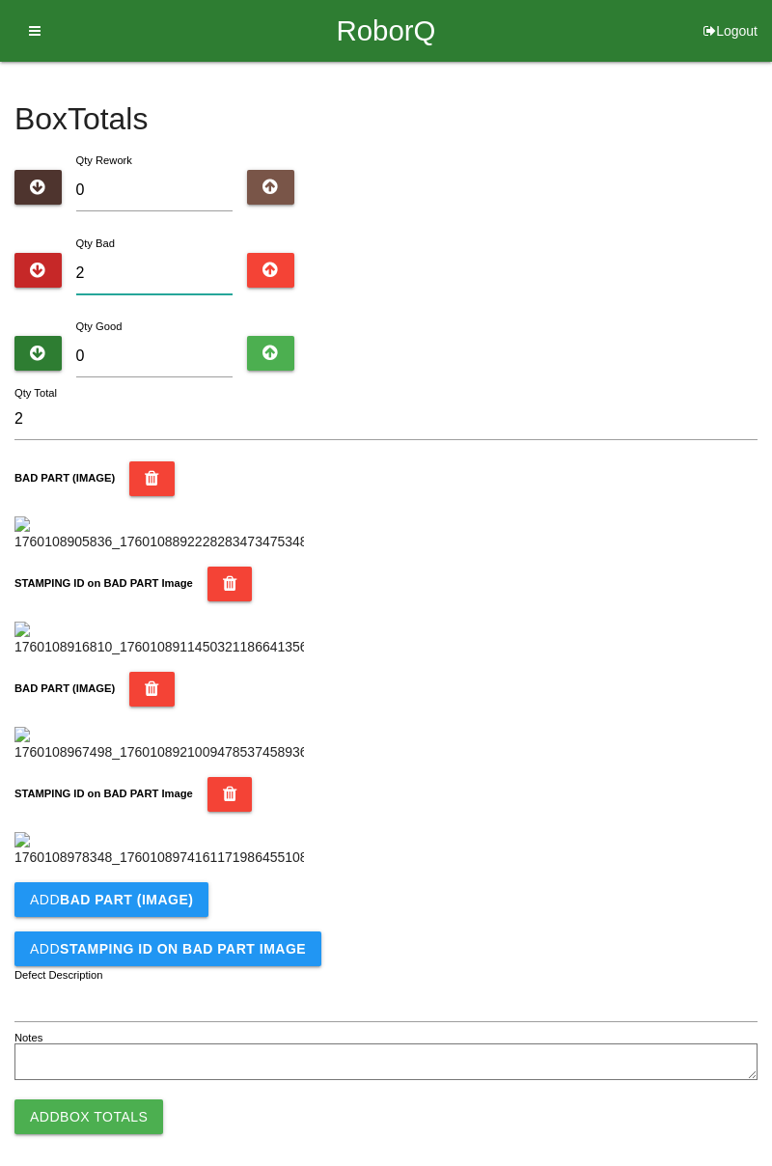
click at [174, 272] on input "2" at bounding box center [154, 274] width 157 height 42
type input "0"
type input "3"
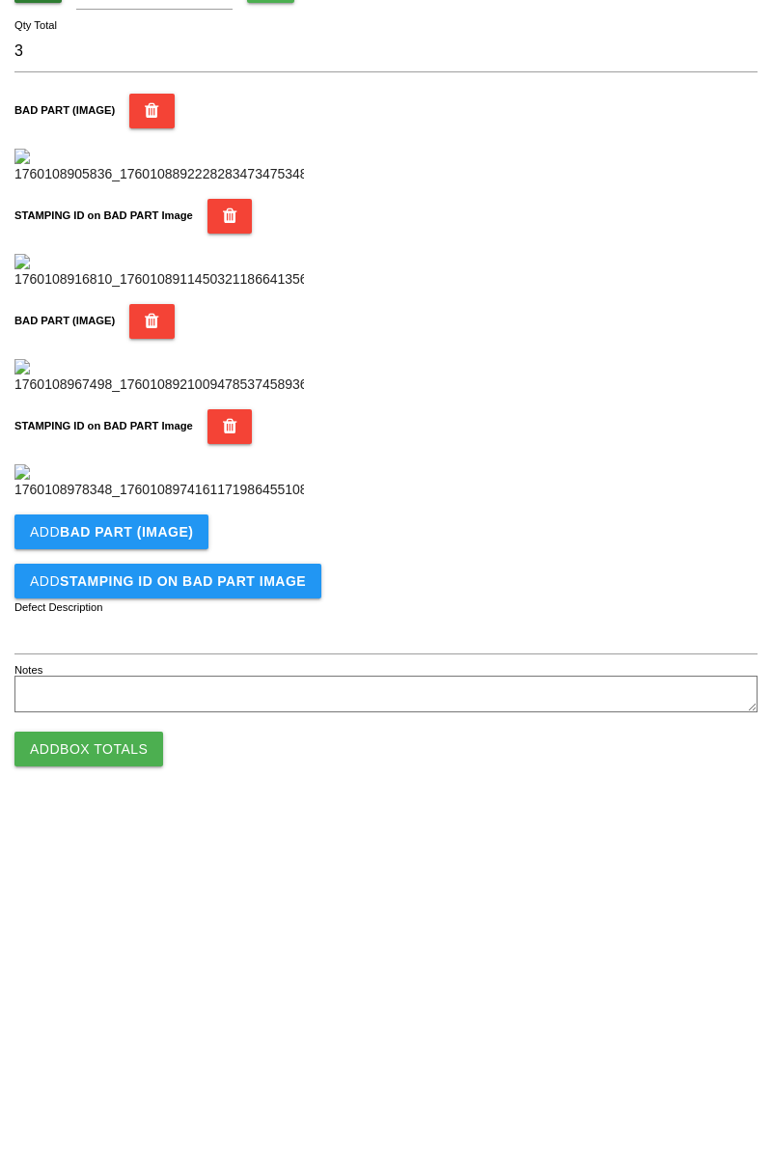
scroll to position [1058, 0]
click at [137, 890] on button "Add BAD PART (IMAGE)" at bounding box center [111, 883] width 194 height 35
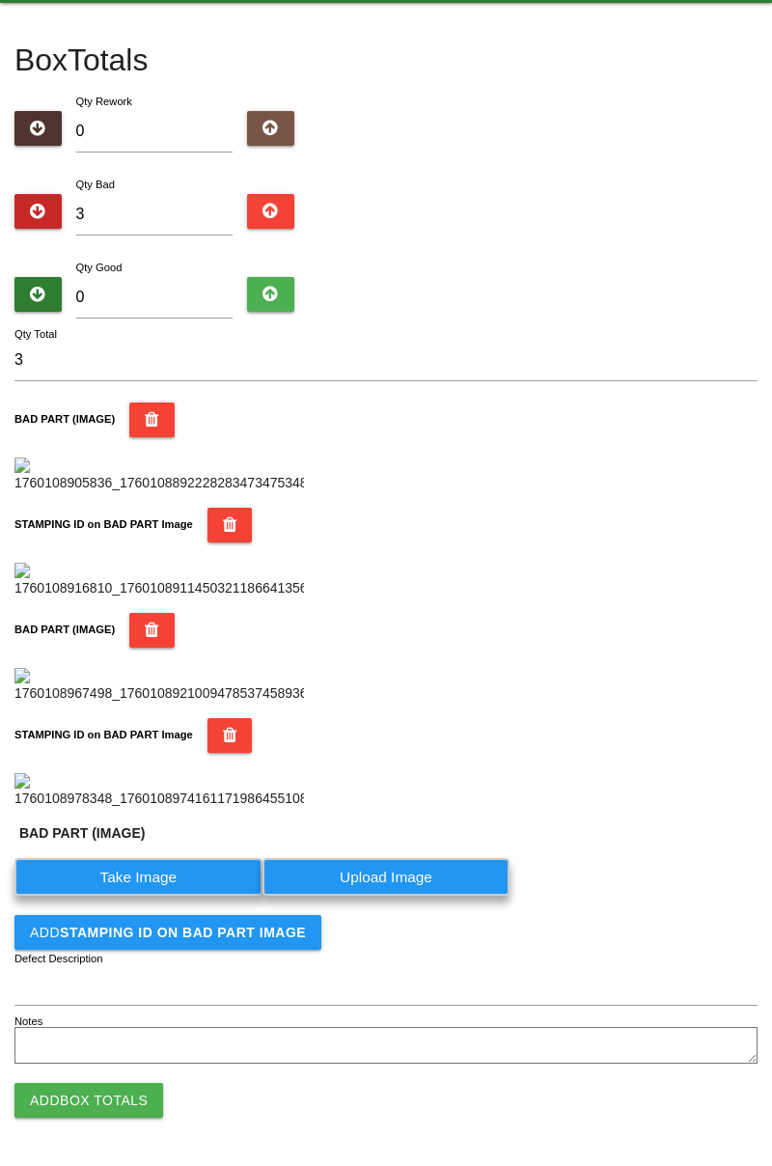
click at [175, 896] on label "Take Image" at bounding box center [138, 877] width 248 height 38
click at [0, 0] on \(IMAGE\) "Take Image" at bounding box center [0, 0] width 0 height 0
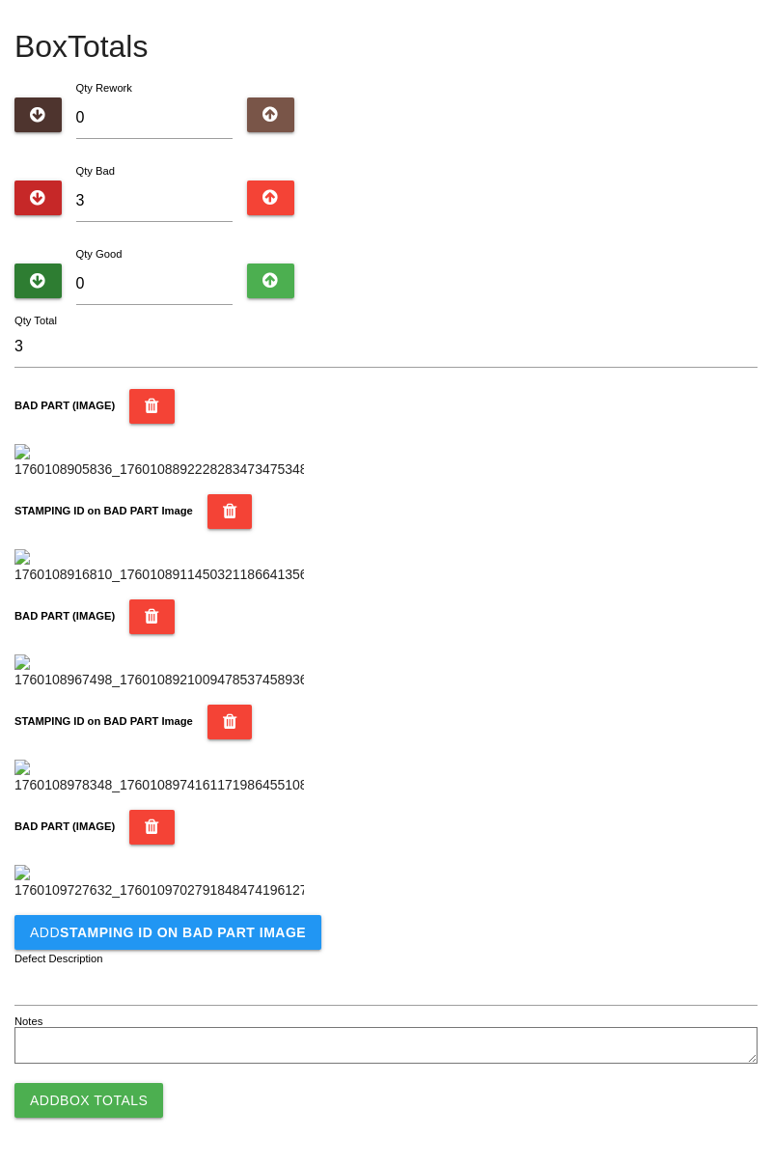
scroll to position [1375, 0]
click at [228, 922] on button "Add STAMPING ID on BAD PART Image" at bounding box center [167, 932] width 307 height 35
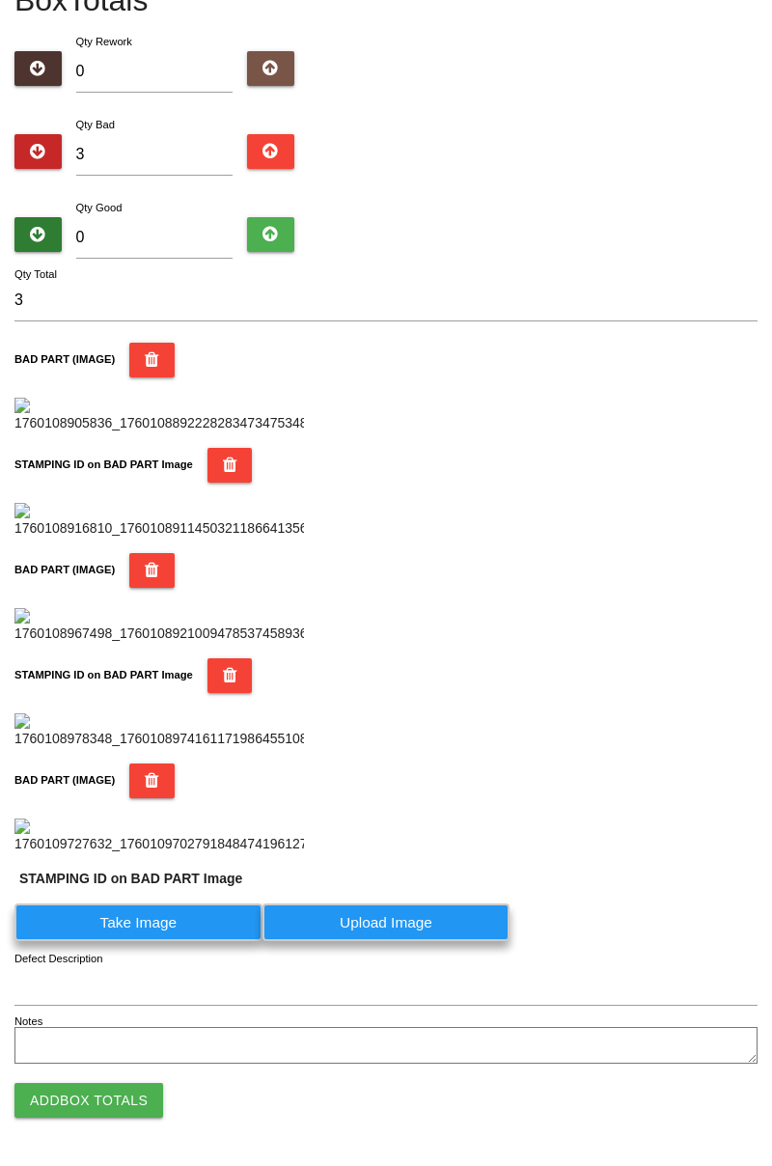
click at [178, 941] on label "Take Image" at bounding box center [138, 923] width 248 height 38
click at [0, 0] on PART "Take Image" at bounding box center [0, 0] width 0 height 0
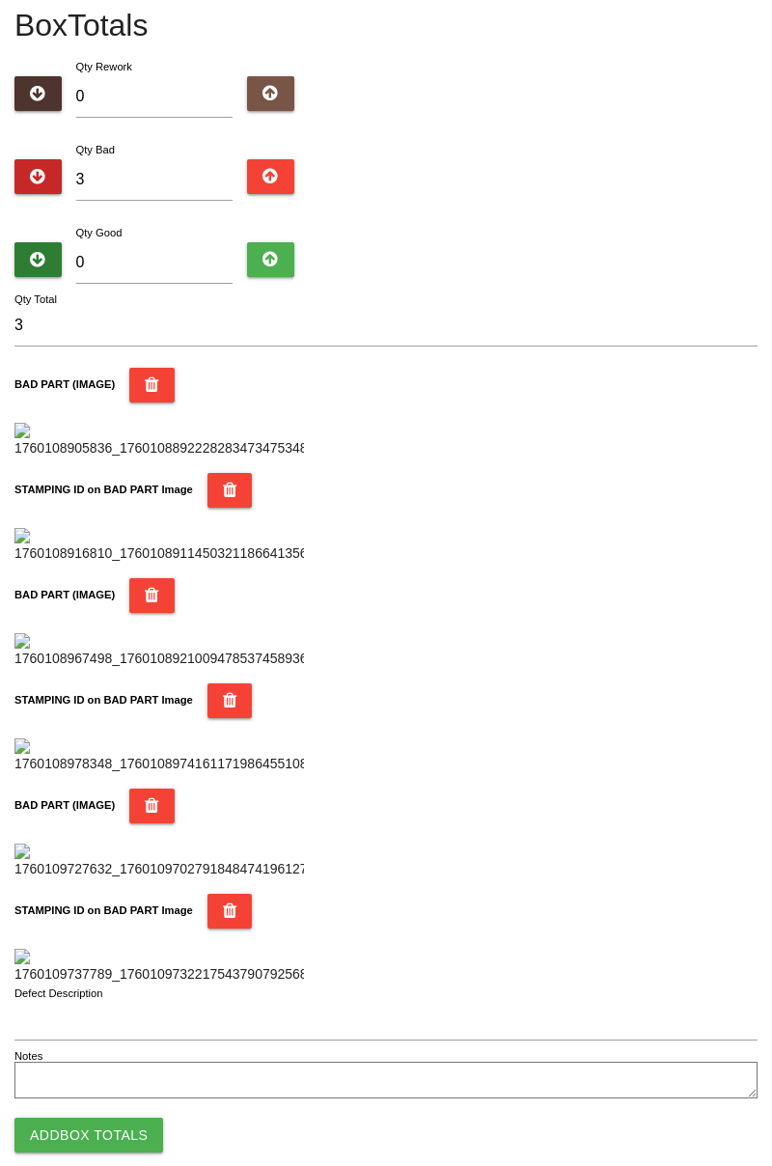
scroll to position [0, 0]
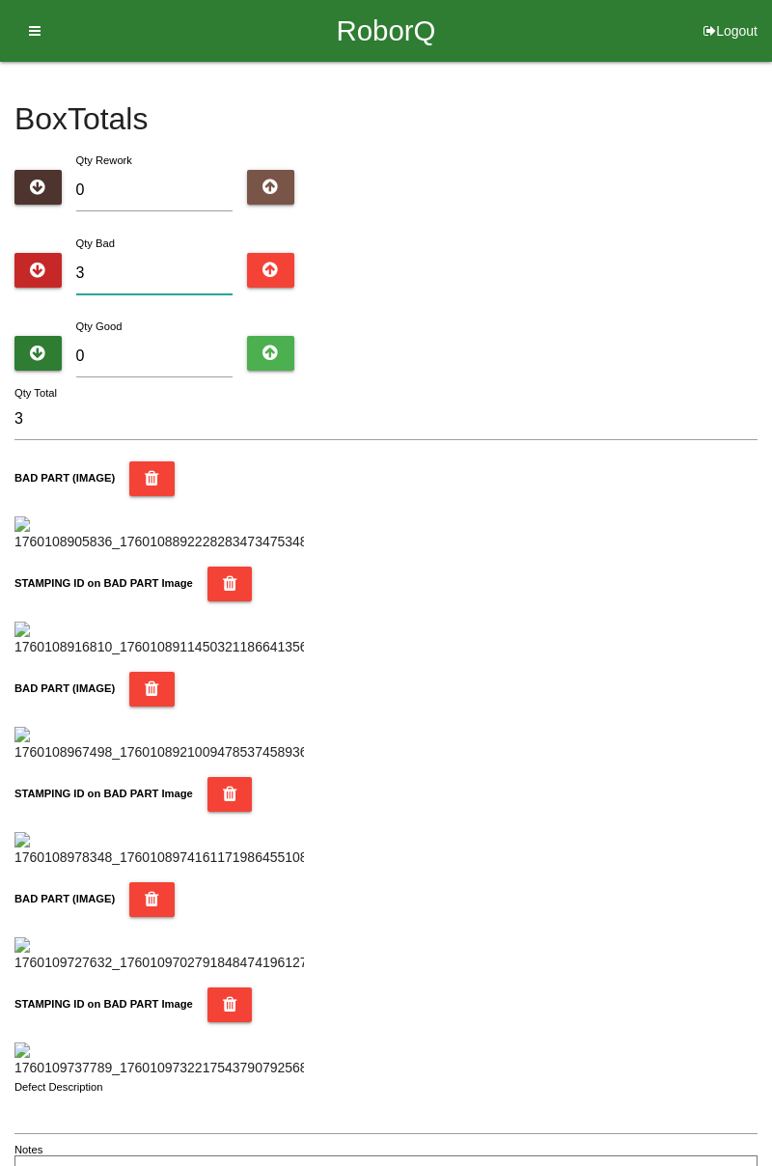
click at [160, 272] on input "3" at bounding box center [154, 274] width 157 height 42
type input "0"
type input "1"
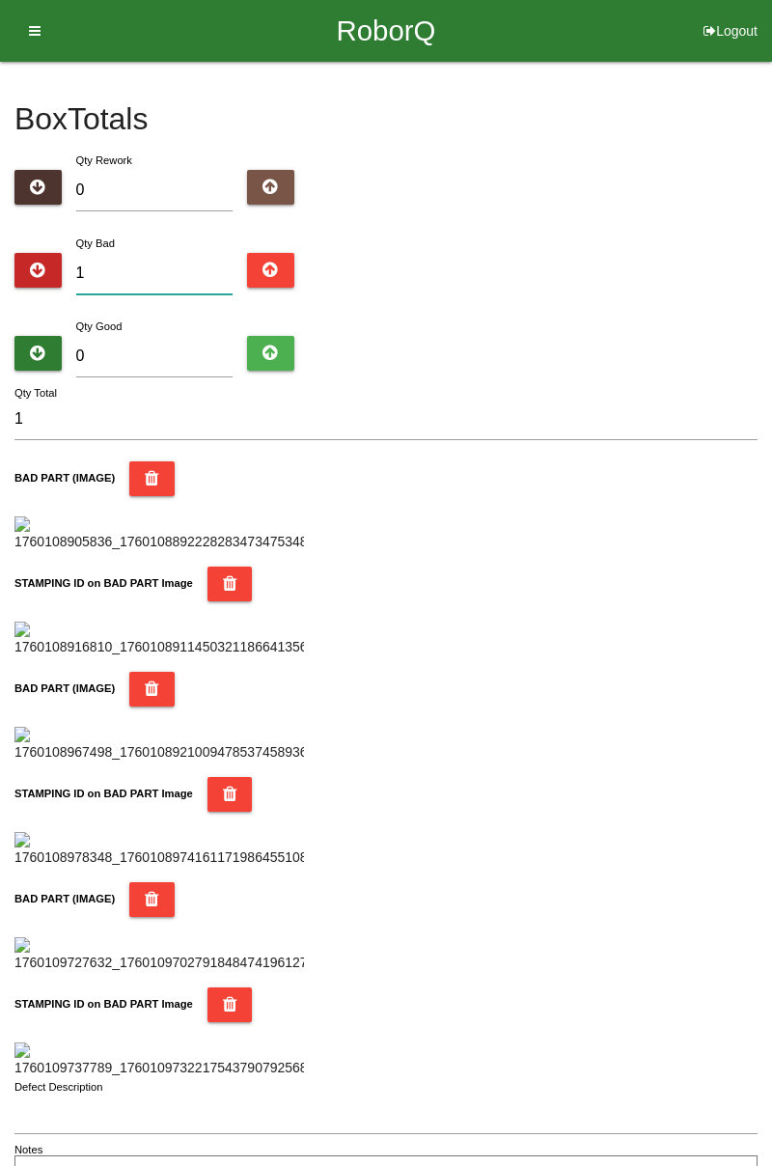
type input "12"
click at [772, 340] on div "Box Totals Translate Weight Weight unit: Rework Weight Bad Weight Good Weight 0…" at bounding box center [386, 630] width 772 height 1137
click at [198, 350] on input "0" at bounding box center [154, 357] width 157 height 42
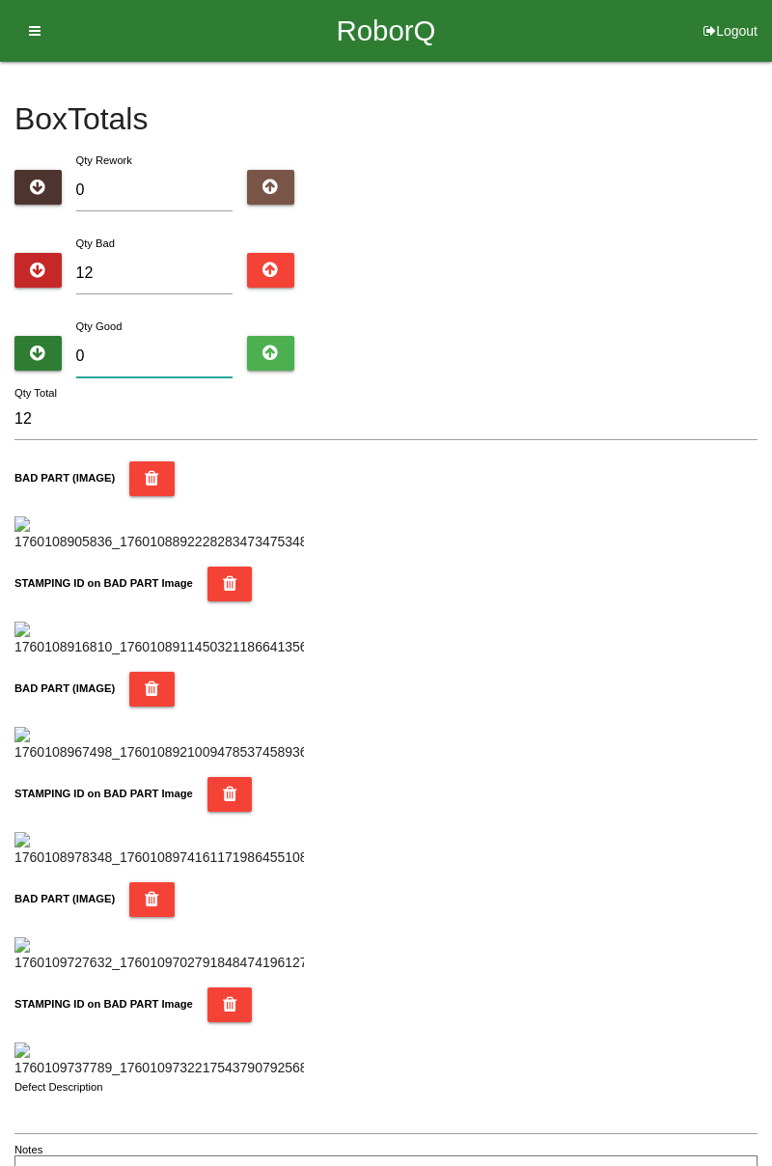
type input "7"
type input "19"
type input "72"
type input "84"
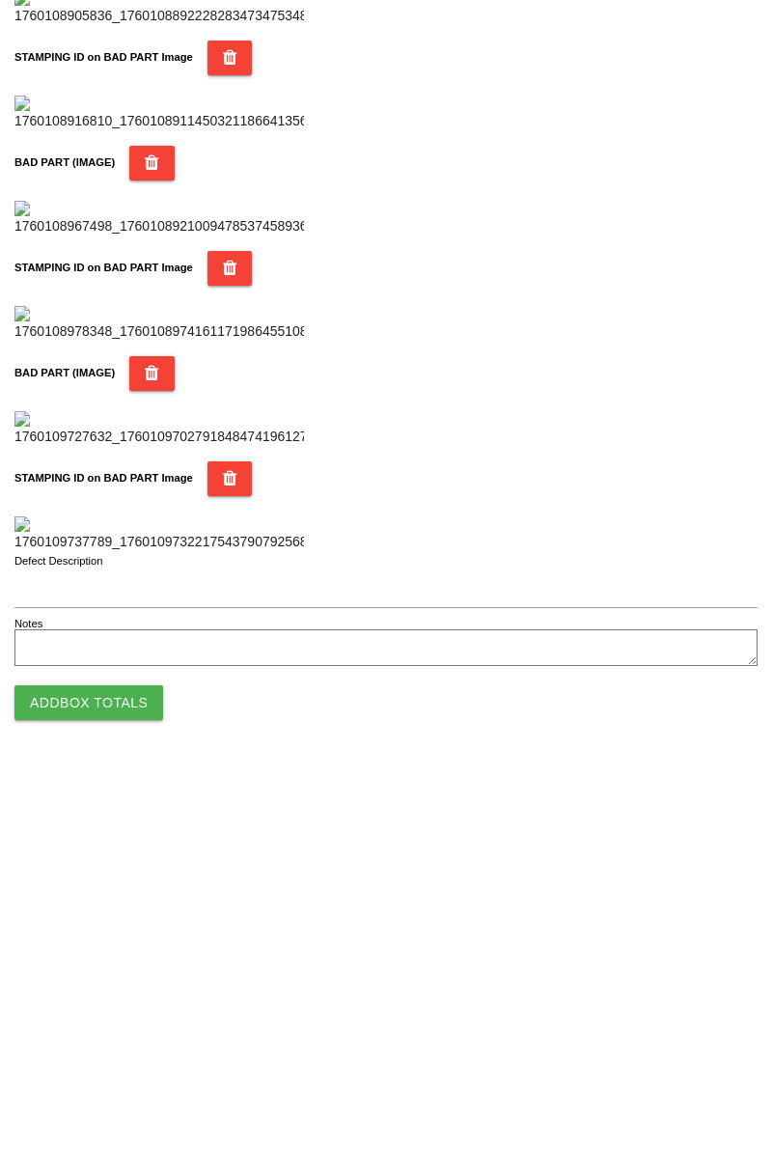
type input "72"
click at [120, 1104] on button "Add Box Totals" at bounding box center [88, 1100] width 149 height 35
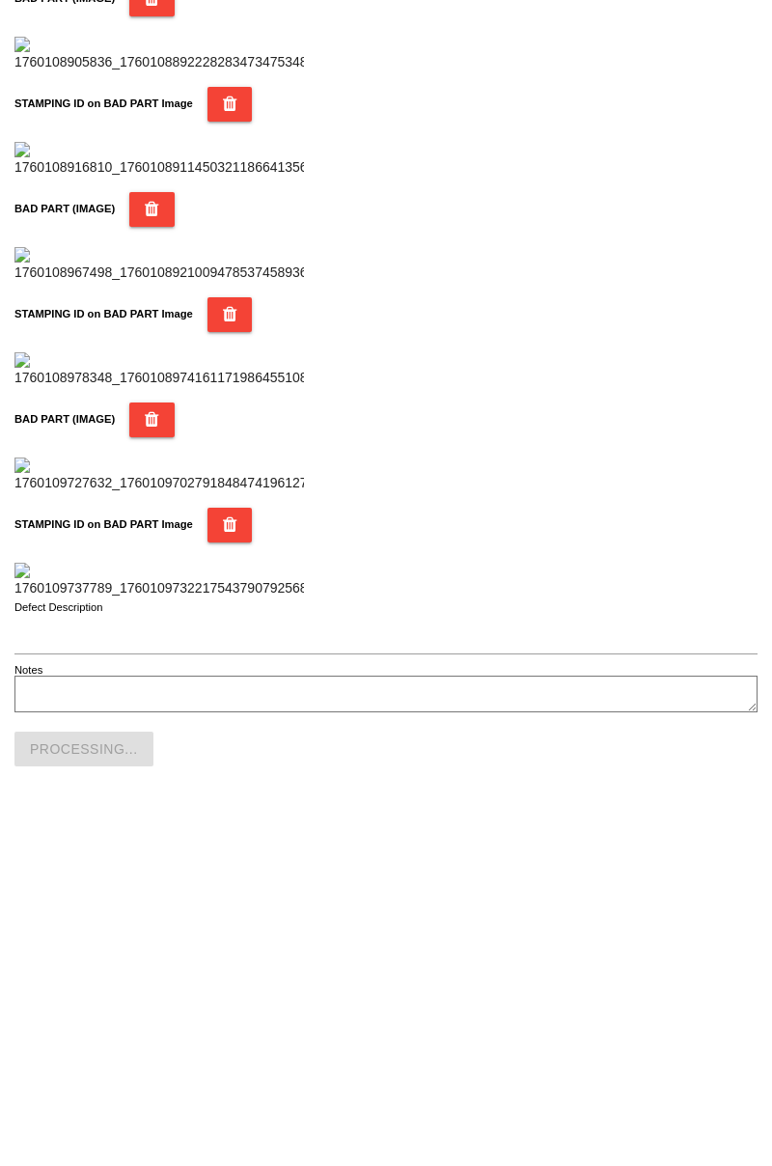
scroll to position [1692, 0]
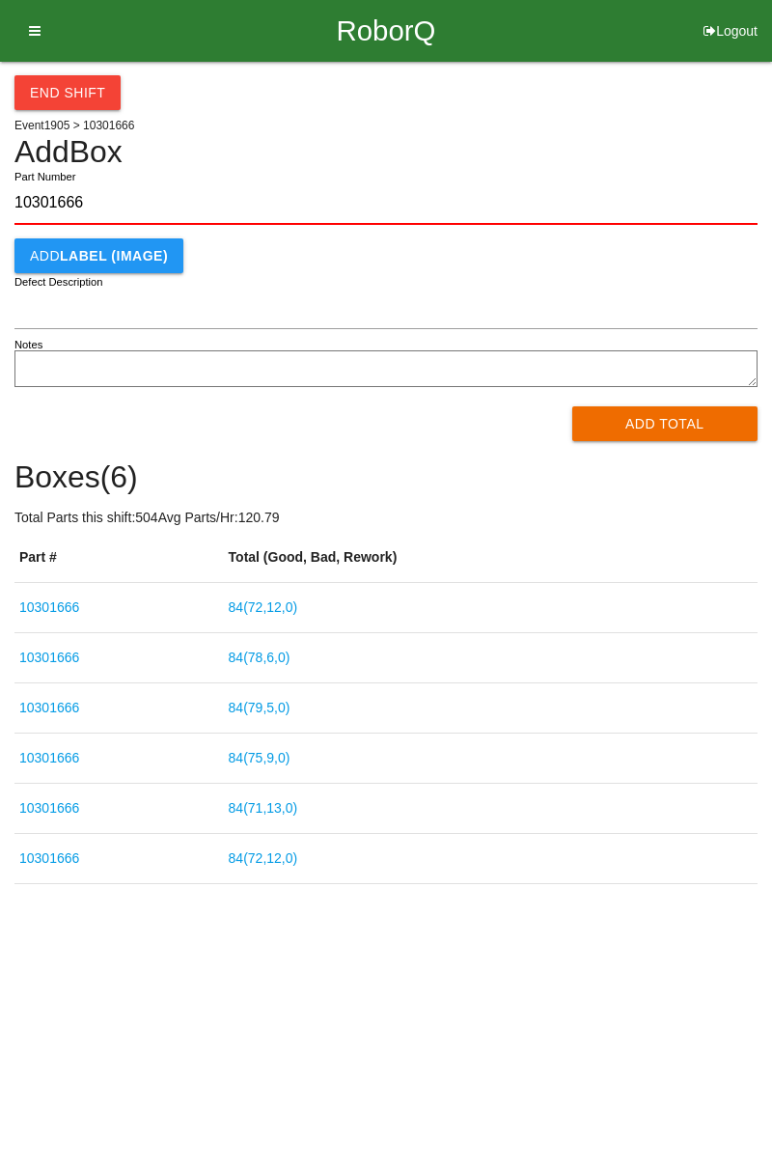
type input "10301666"
click at [672, 430] on button "Add Total" at bounding box center [666, 424] width 186 height 35
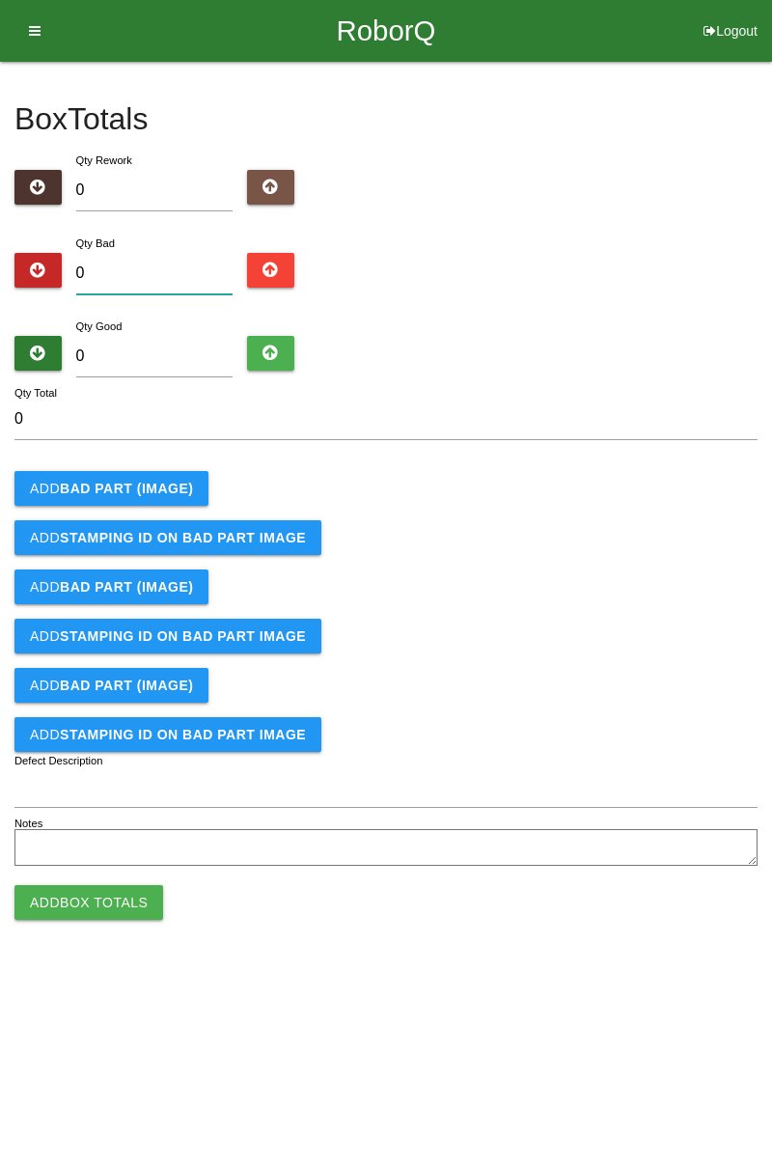
click at [159, 270] on input "0" at bounding box center [154, 274] width 157 height 42
type input "6"
click at [154, 492] on b "BAD PART (IMAGE)" at bounding box center [126, 488] width 133 height 15
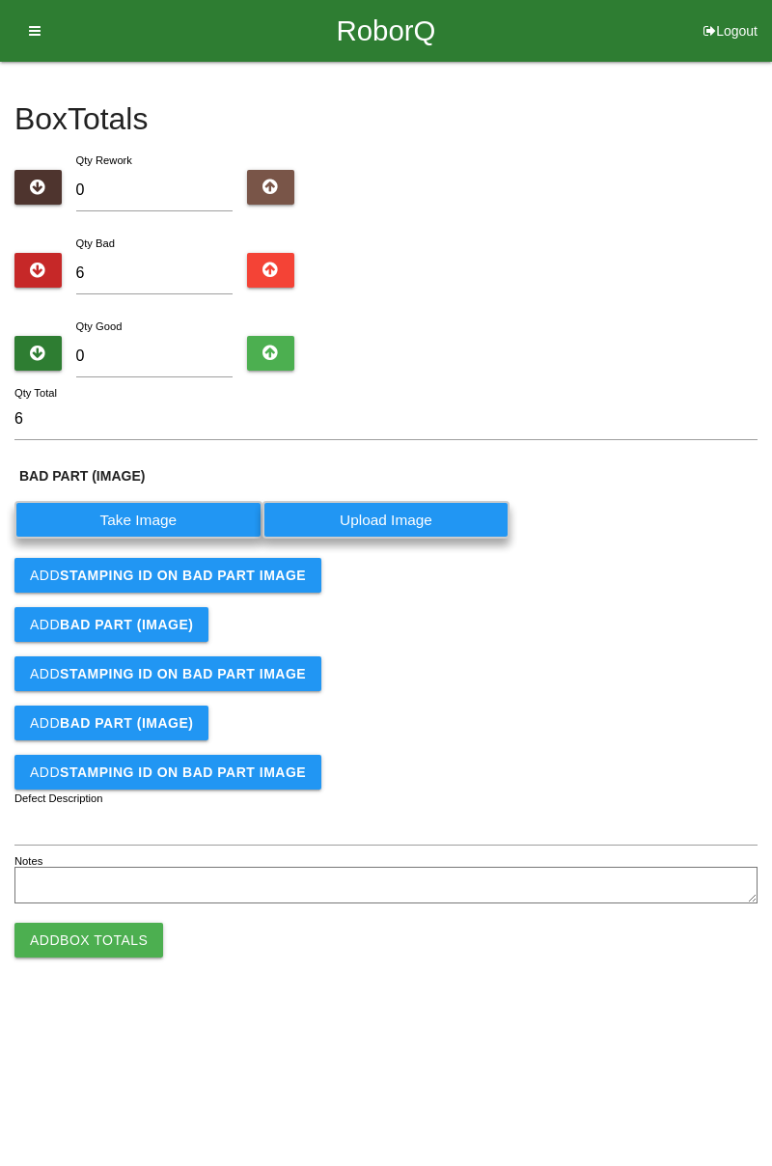
click at [174, 518] on label "Take Image" at bounding box center [138, 520] width 248 height 38
click at [0, 0] on \(IMAGE\) "Take Image" at bounding box center [0, 0] width 0 height 0
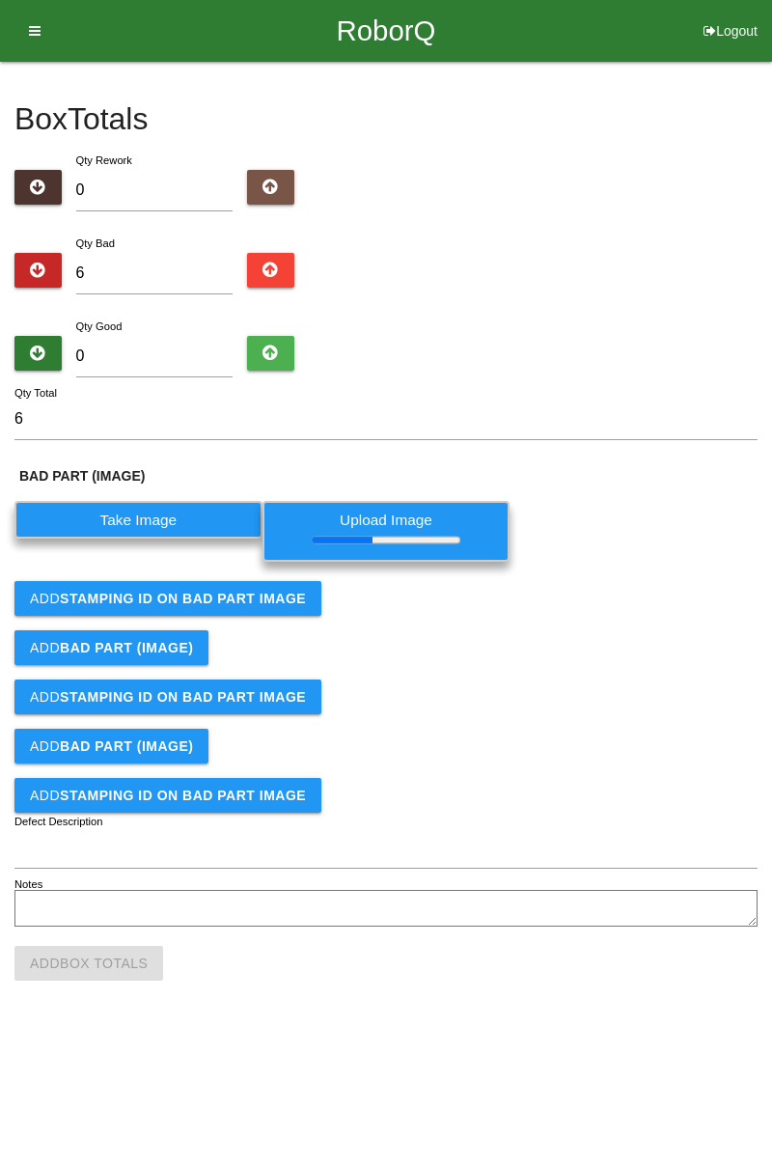
click at [286, 581] on button "Add STAMPING ID on BAD PART Image" at bounding box center [167, 598] width 307 height 35
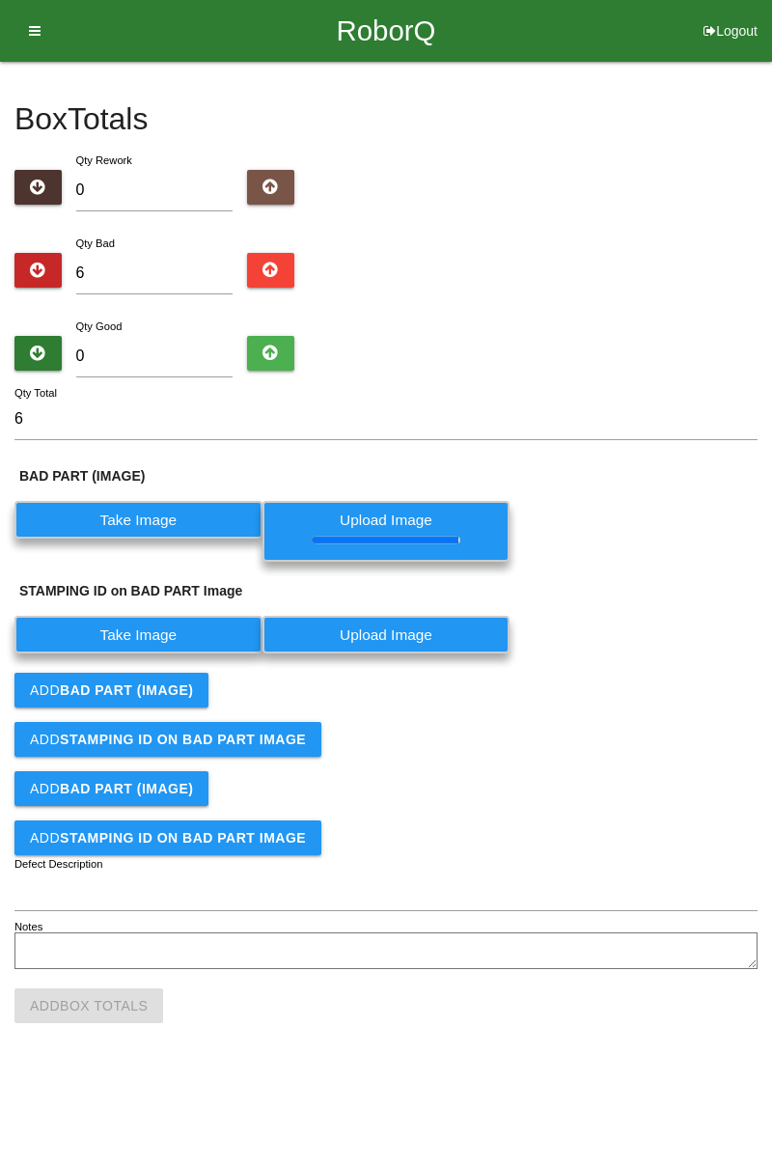
click at [185, 632] on label "Take Image" at bounding box center [138, 635] width 248 height 38
click at [0, 0] on PART "Take Image" at bounding box center [0, 0] width 0 height 0
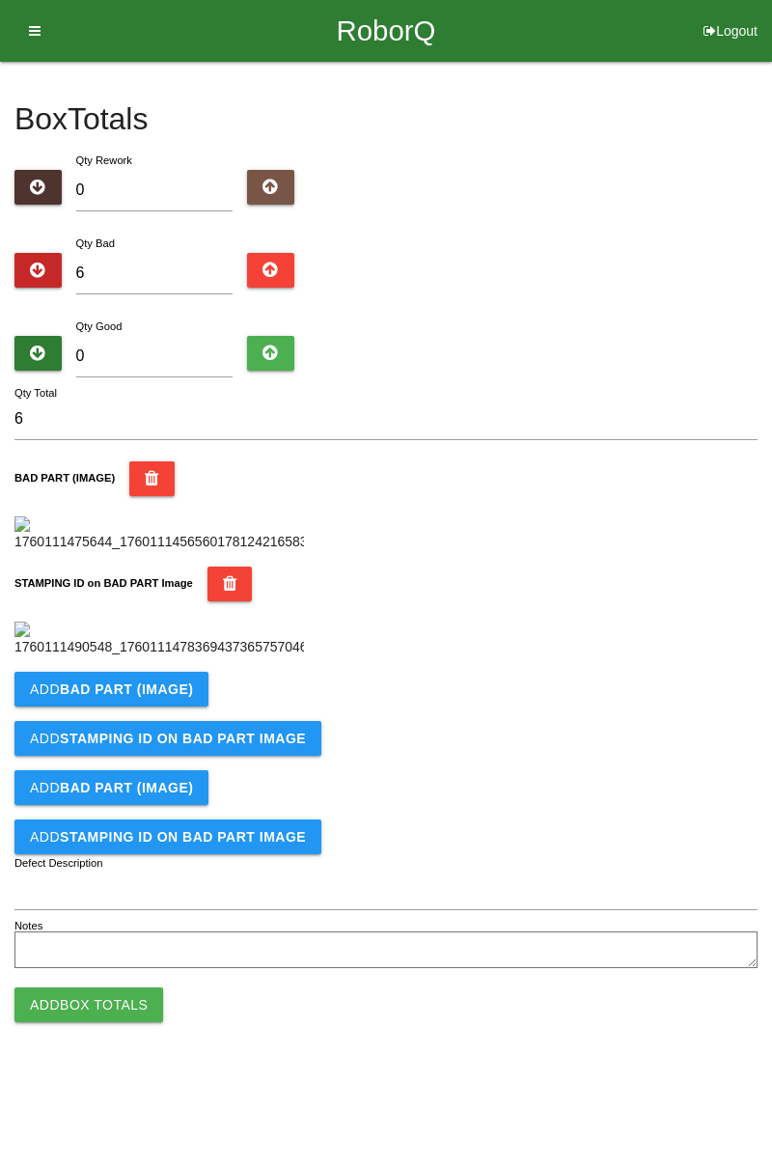
scroll to position [425, 0]
click at [169, 697] on b "BAD PART (IMAGE)" at bounding box center [126, 689] width 133 height 15
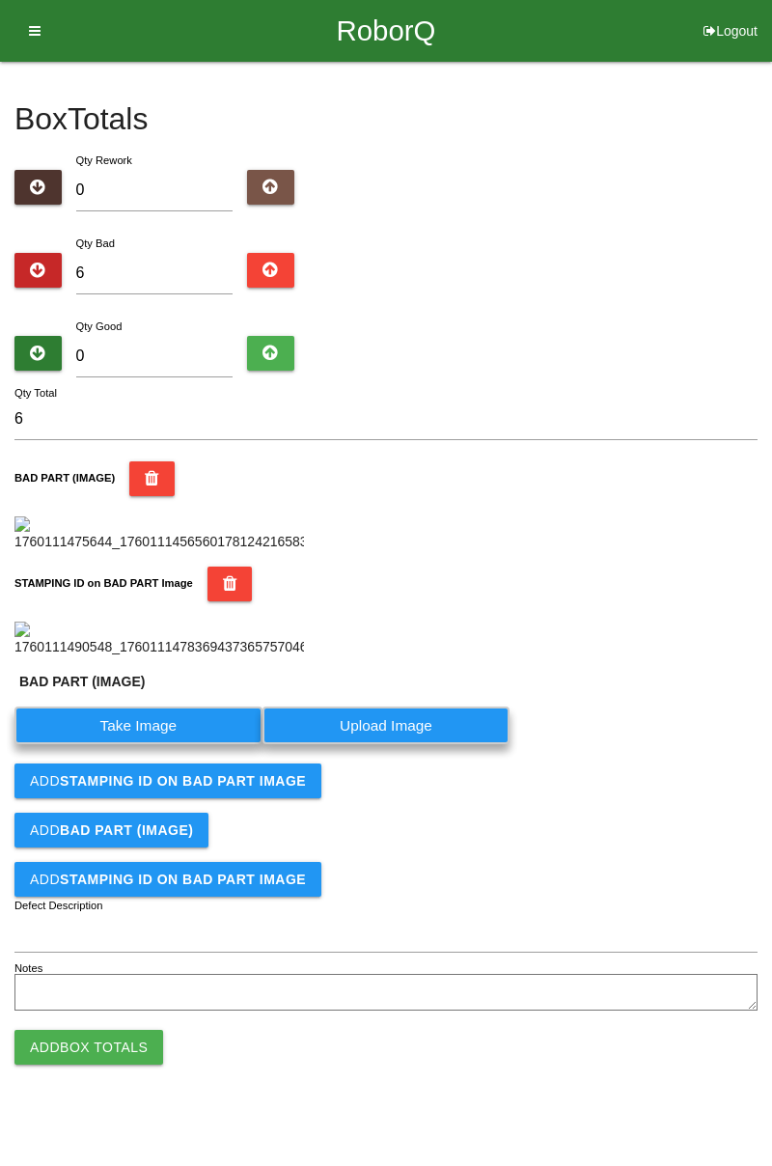
click at [156, 744] on label "Take Image" at bounding box center [138, 726] width 248 height 38
click at [0, 0] on \(IMAGE\) "Take Image" at bounding box center [0, 0] width 0 height 0
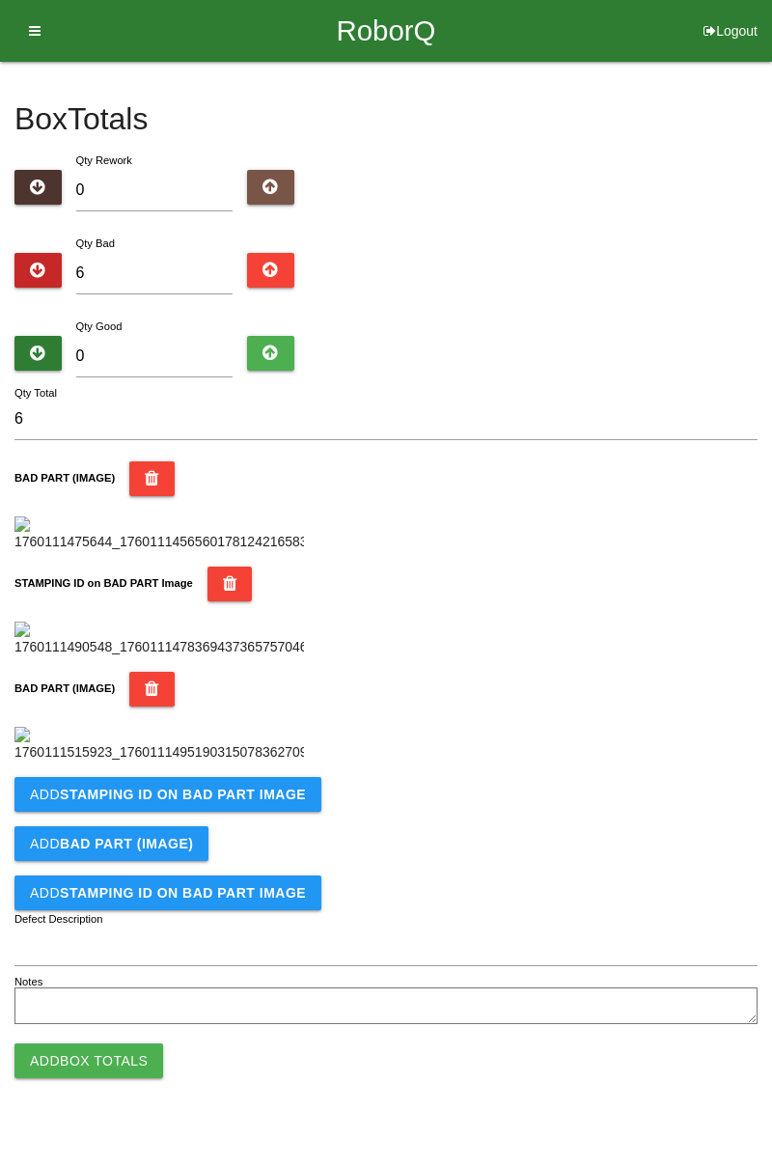
scroll to position [742, 0]
click at [236, 802] on b "STAMPING ID on BAD PART Image" at bounding box center [183, 794] width 246 height 15
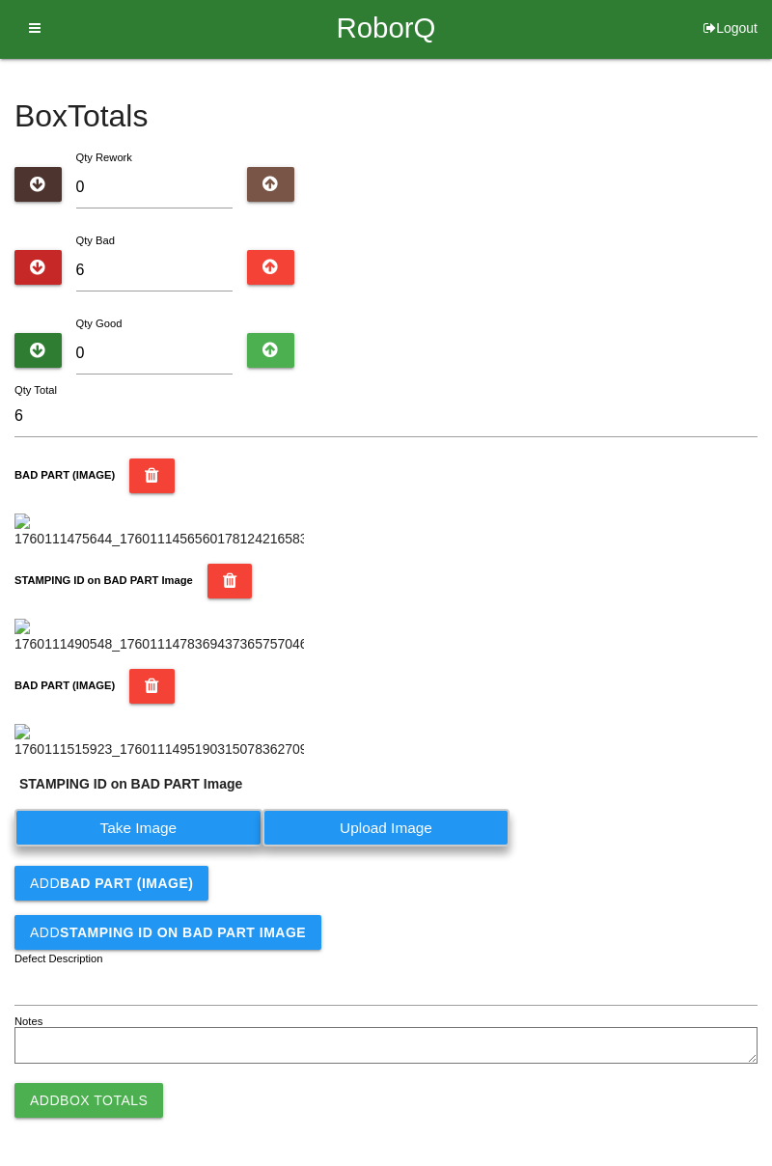
click at [191, 847] on label "Take Image" at bounding box center [138, 828] width 248 height 38
click at [0, 0] on PART "Take Image" at bounding box center [0, 0] width 0 height 0
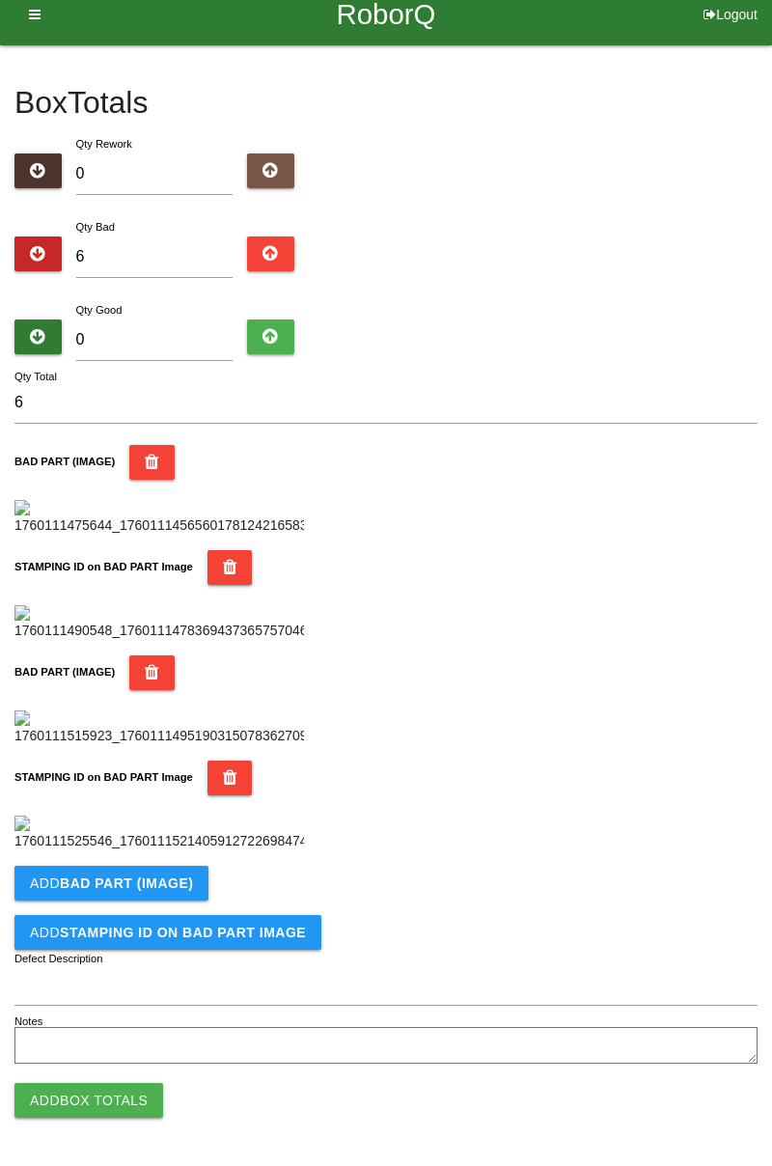
scroll to position [1058, 0]
click at [158, 885] on b "BAD PART (IMAGE)" at bounding box center [126, 883] width 133 height 15
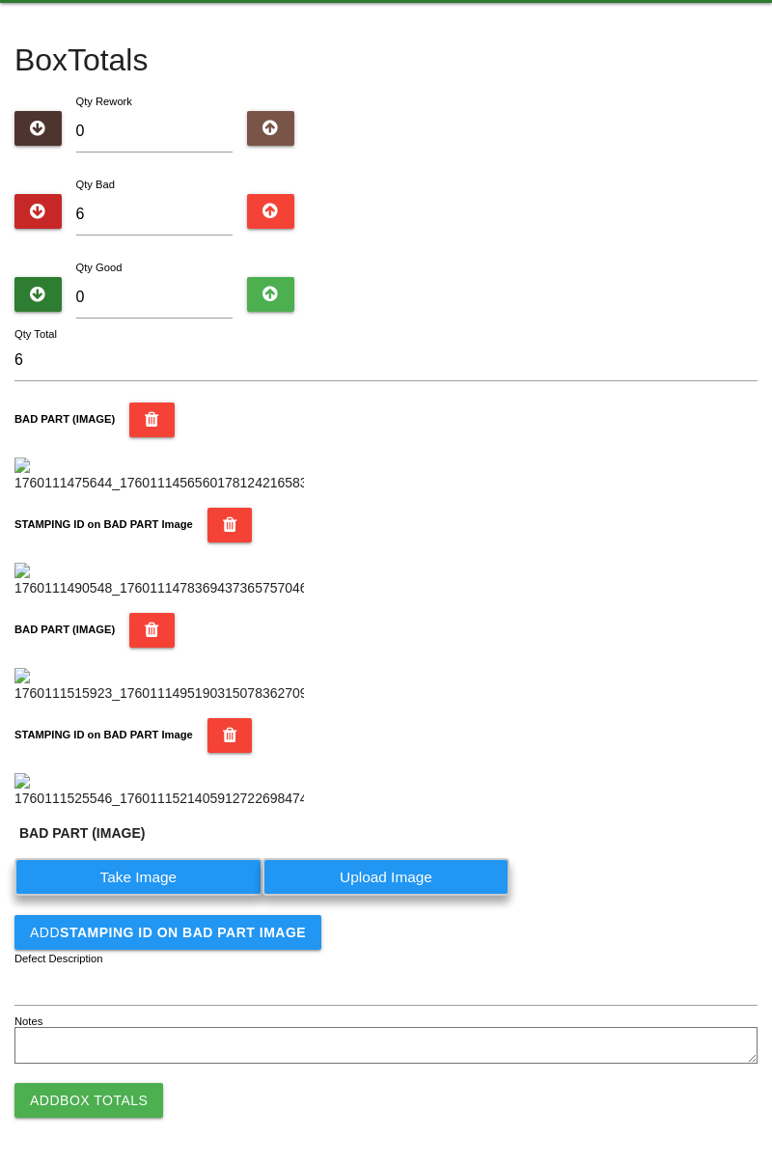
click at [161, 896] on label "Take Image" at bounding box center [138, 877] width 248 height 38
click at [0, 0] on \(IMAGE\) "Take Image" at bounding box center [0, 0] width 0 height 0
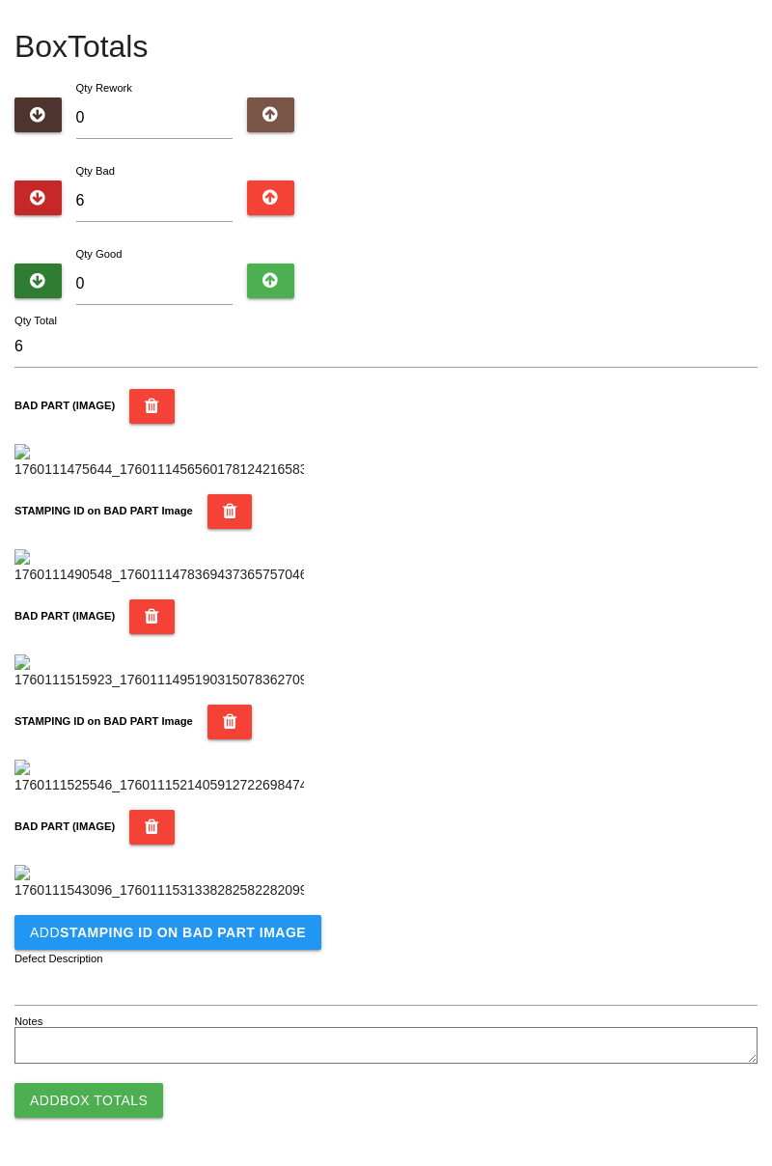
scroll to position [1375, 0]
click at [239, 938] on b "STAMPING ID on BAD PART Image" at bounding box center [183, 932] width 246 height 15
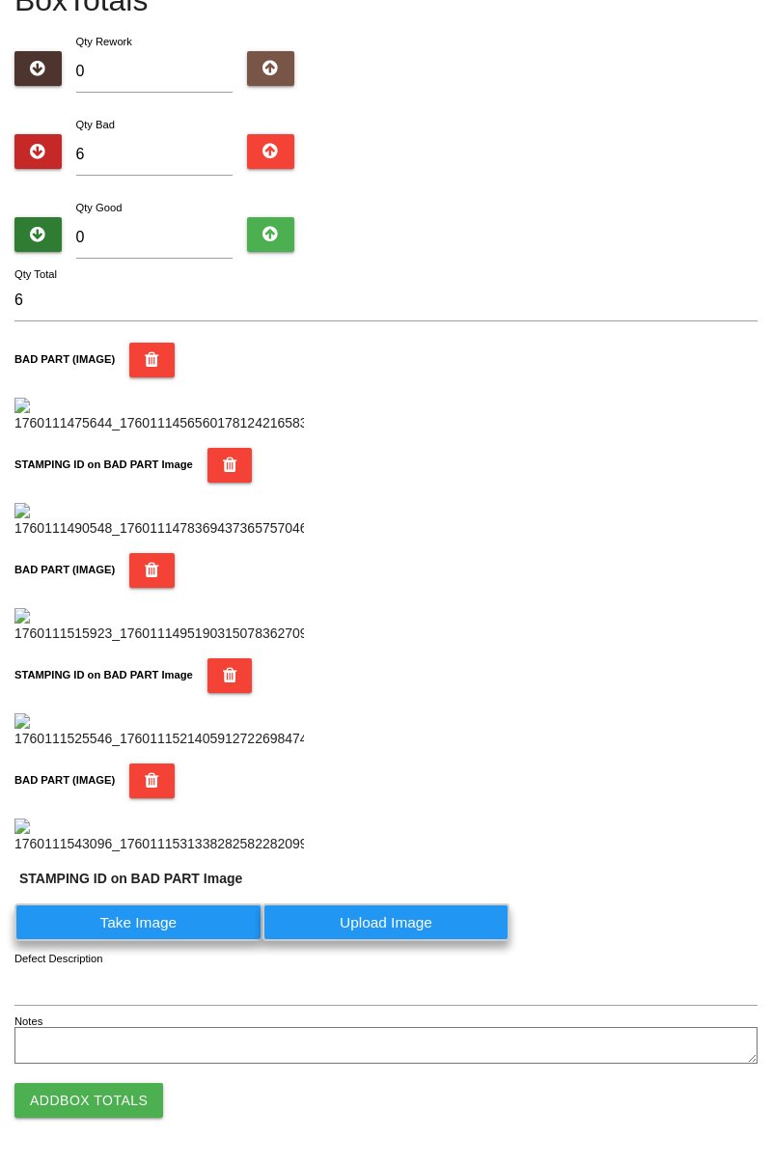
click at [145, 941] on label "Take Image" at bounding box center [138, 923] width 248 height 38
click at [0, 0] on PART "Take Image" at bounding box center [0, 0] width 0 height 0
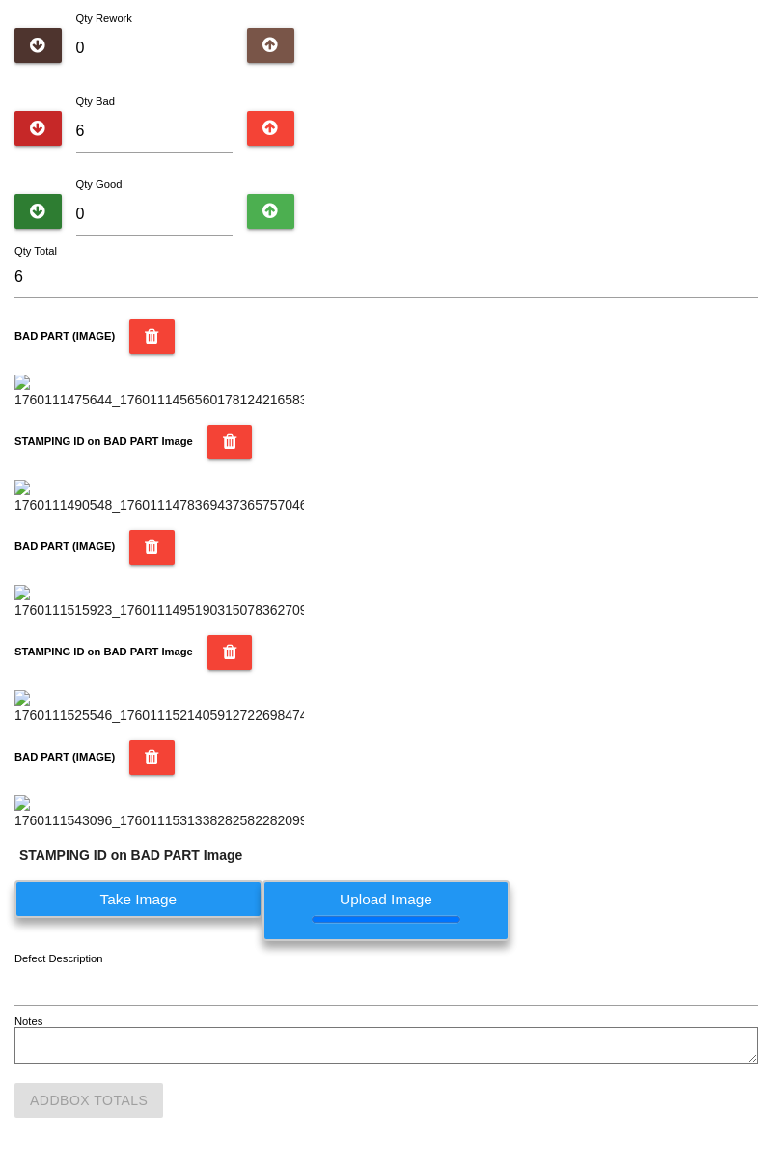
scroll to position [0, 0]
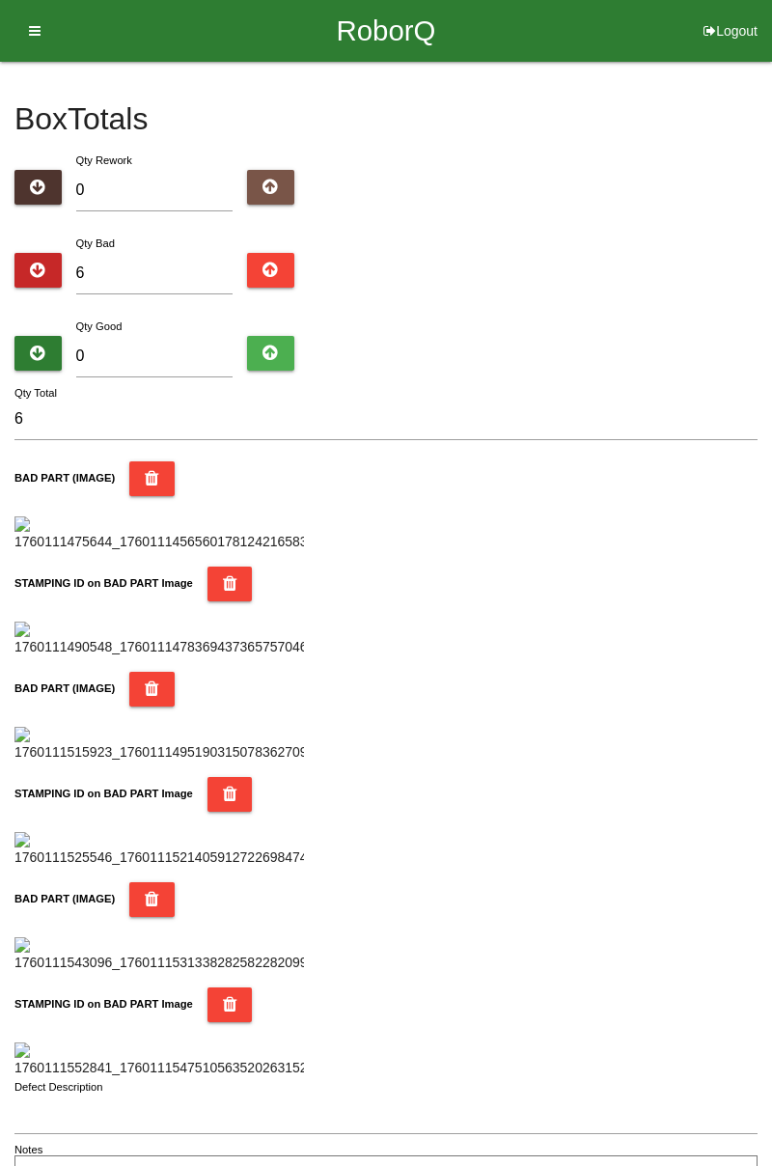
click at [181, 241] on div "Qty Bad 6" at bounding box center [155, 268] width 186 height 70
click at [145, 270] on input "6" at bounding box center [154, 274] width 157 height 42
click at [769, 195] on div "Box Totals Translate Weight Weight unit: Rework Weight Bad Weight Good Weight 0…" at bounding box center [386, 630] width 772 height 1137
